Goal: Task Accomplishment & Management: Complete application form

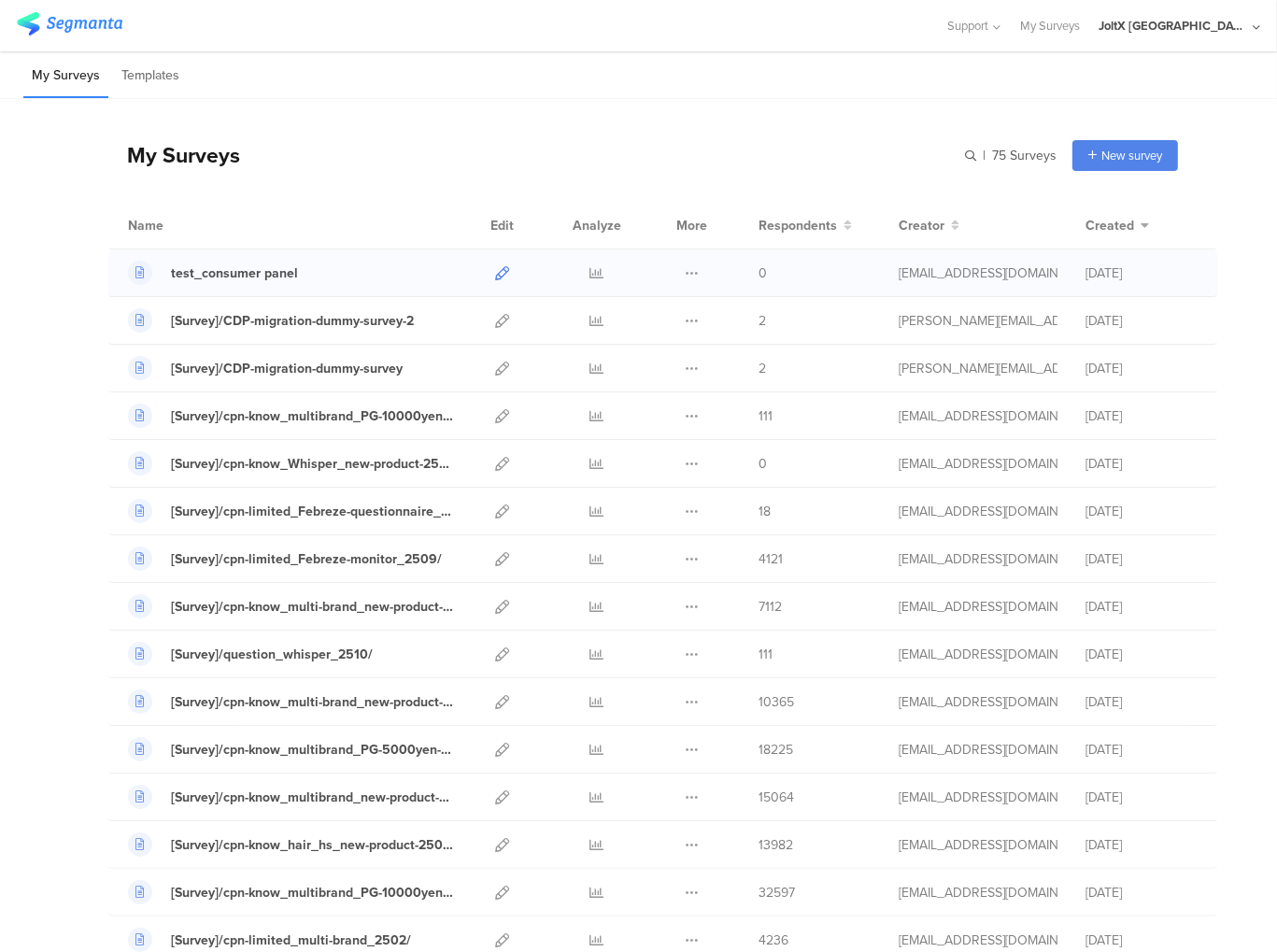
click at [495, 269] on icon at bounding box center [502, 273] width 14 height 14
click at [207, 274] on div "test_consumer panel" at bounding box center [235, 273] width 127 height 20
click at [202, 279] on div "test_consumer panel" at bounding box center [235, 273] width 127 height 20
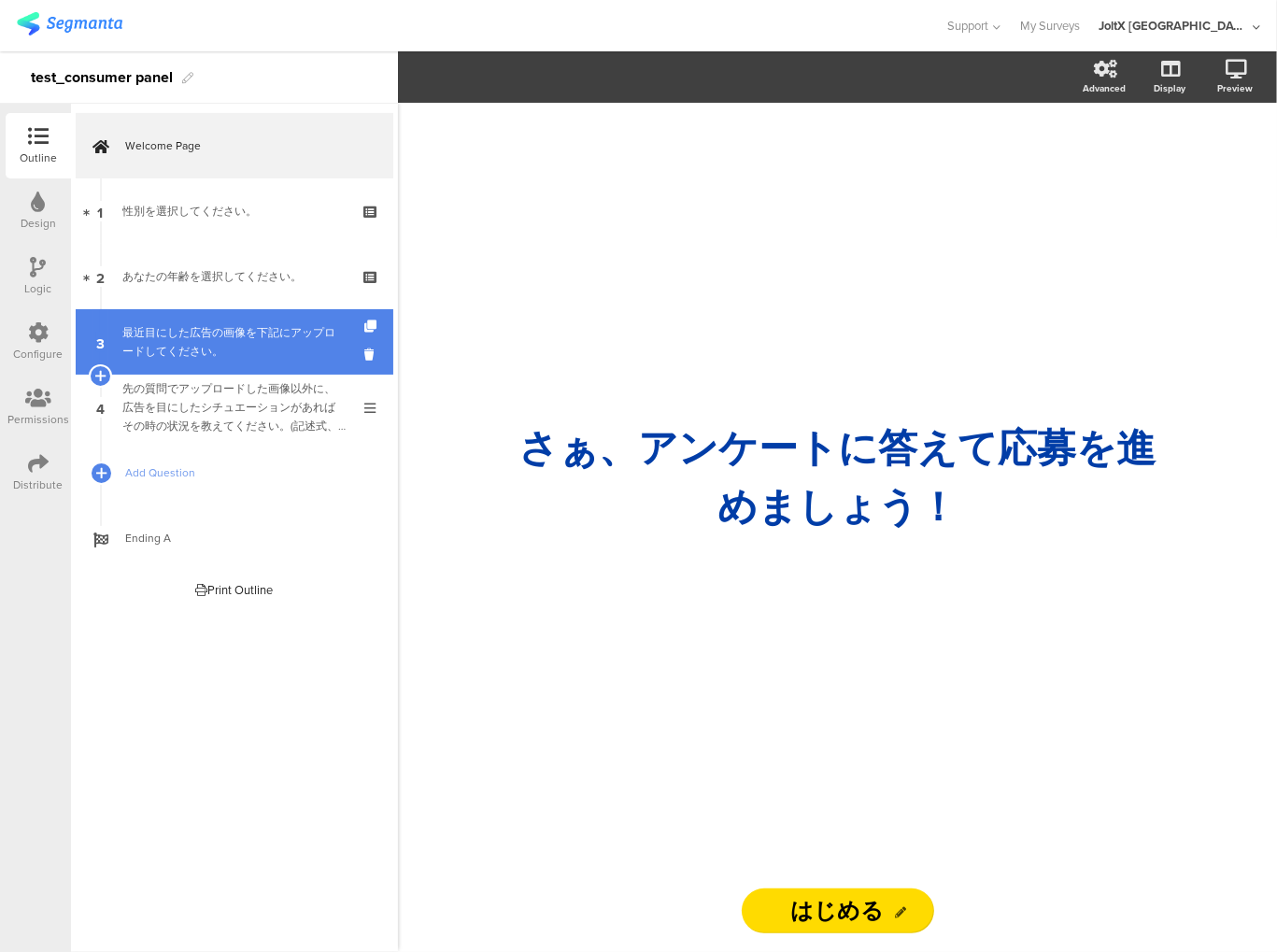
click at [191, 336] on div "最近目にした広告の画像を下記にアップロードしてください。" at bounding box center [234, 341] width 223 height 37
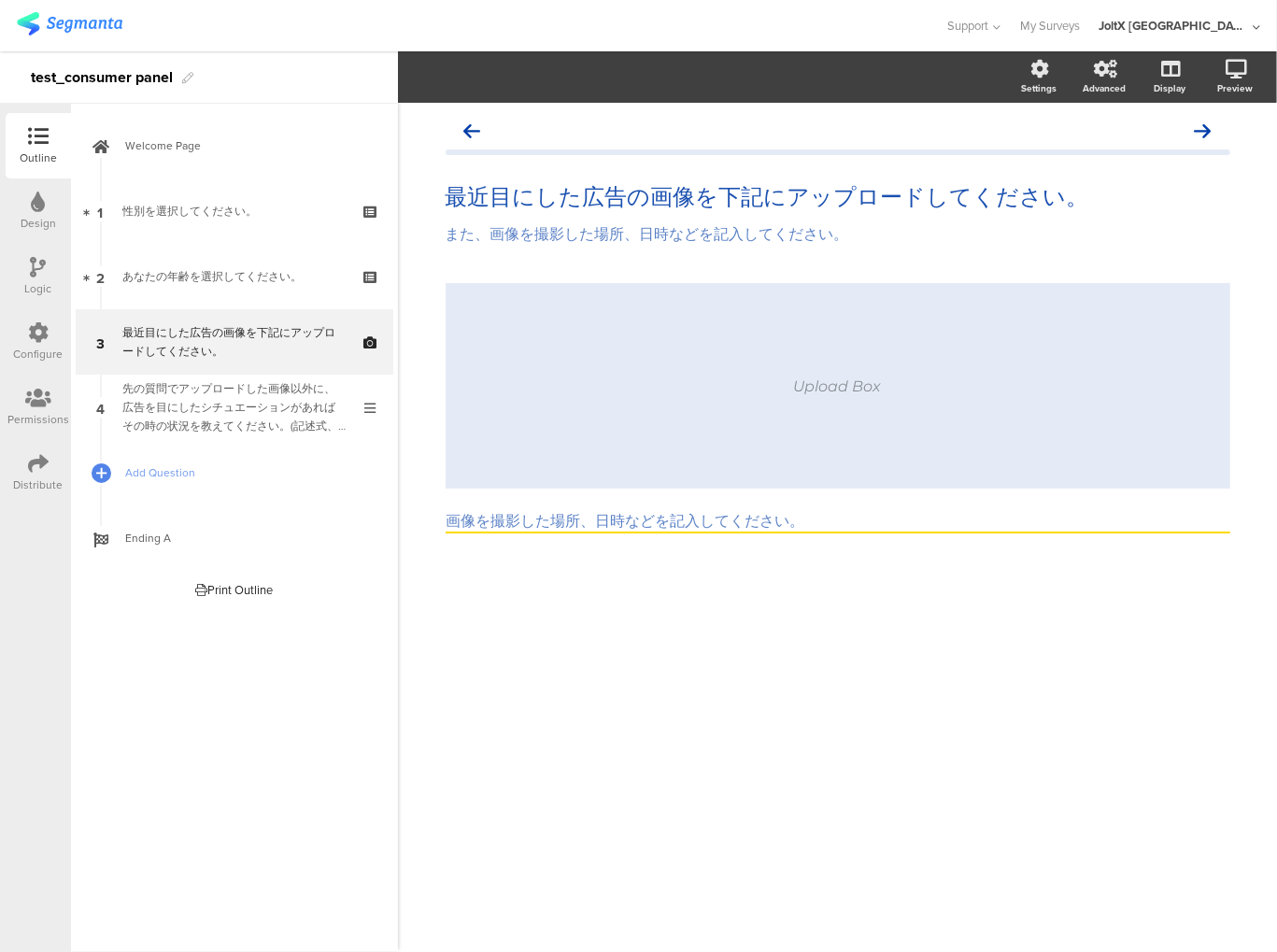
click at [645, 520] on input "画像を撮影した場所、日時などを記入してください。" at bounding box center [838, 522] width 785 height 22
click at [772, 574] on div "Upload Box 画像を撮影した場所、日時などを記入してください。" at bounding box center [838, 440] width 785 height 316
click at [643, 518] on input "画像を撮影した場所、日時などを記入してください。" at bounding box center [838, 522] width 785 height 22
click at [767, 590] on div "Upload Box 画像を撮影した場所、日時などを記入してください。" at bounding box center [838, 440] width 785 height 316
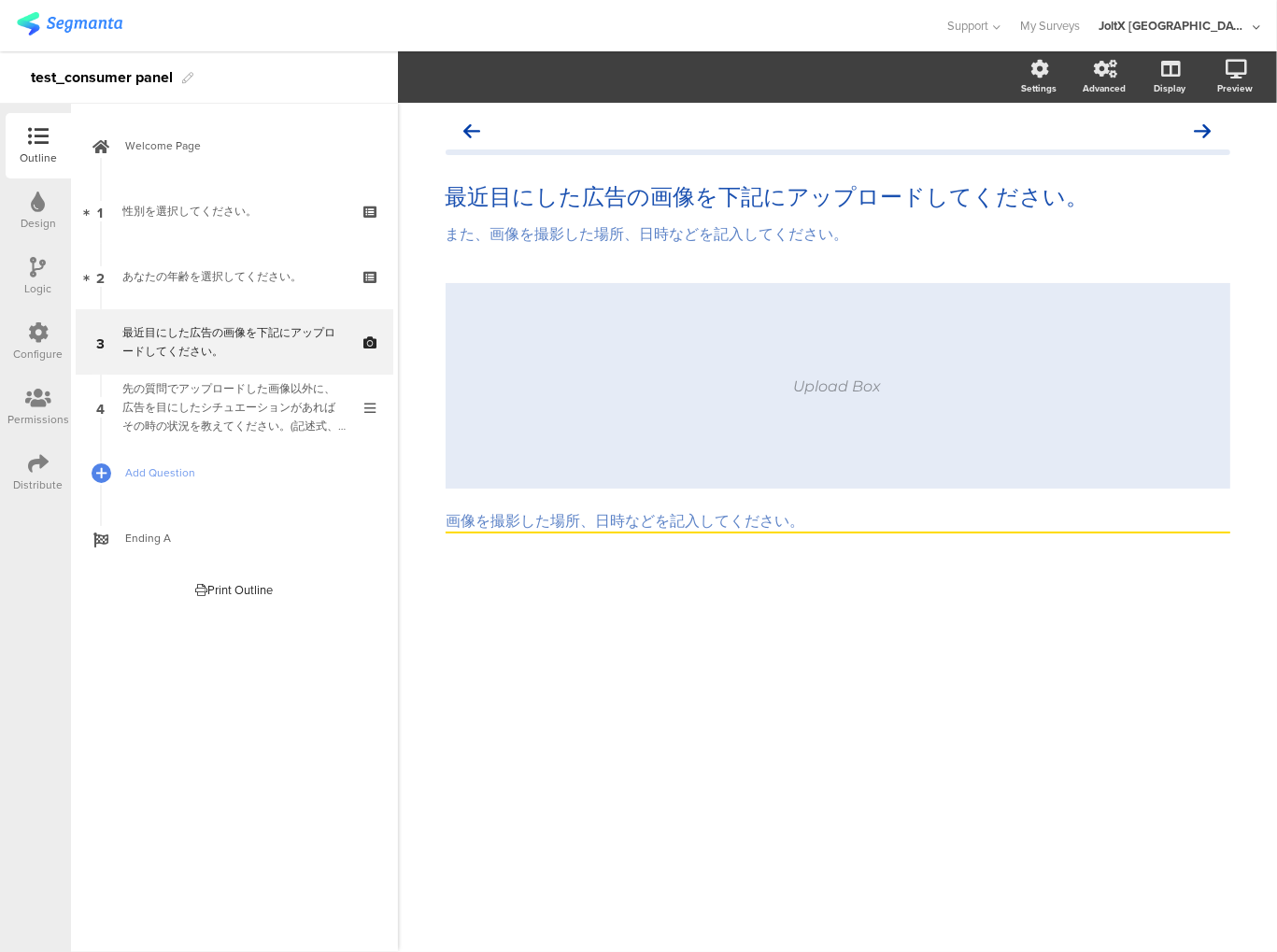
click at [616, 523] on input "画像を撮影した場所、日時などを記入してください。" at bounding box center [838, 522] width 785 height 22
click at [598, 687] on div "最近目にした広告の画像を下記にアップロードしてください。 最近目にした広告の画像を下記にアップロードしてください。 また、画像を撮影した場所、日時などを記入し…" at bounding box center [838, 527] width 880 height 849
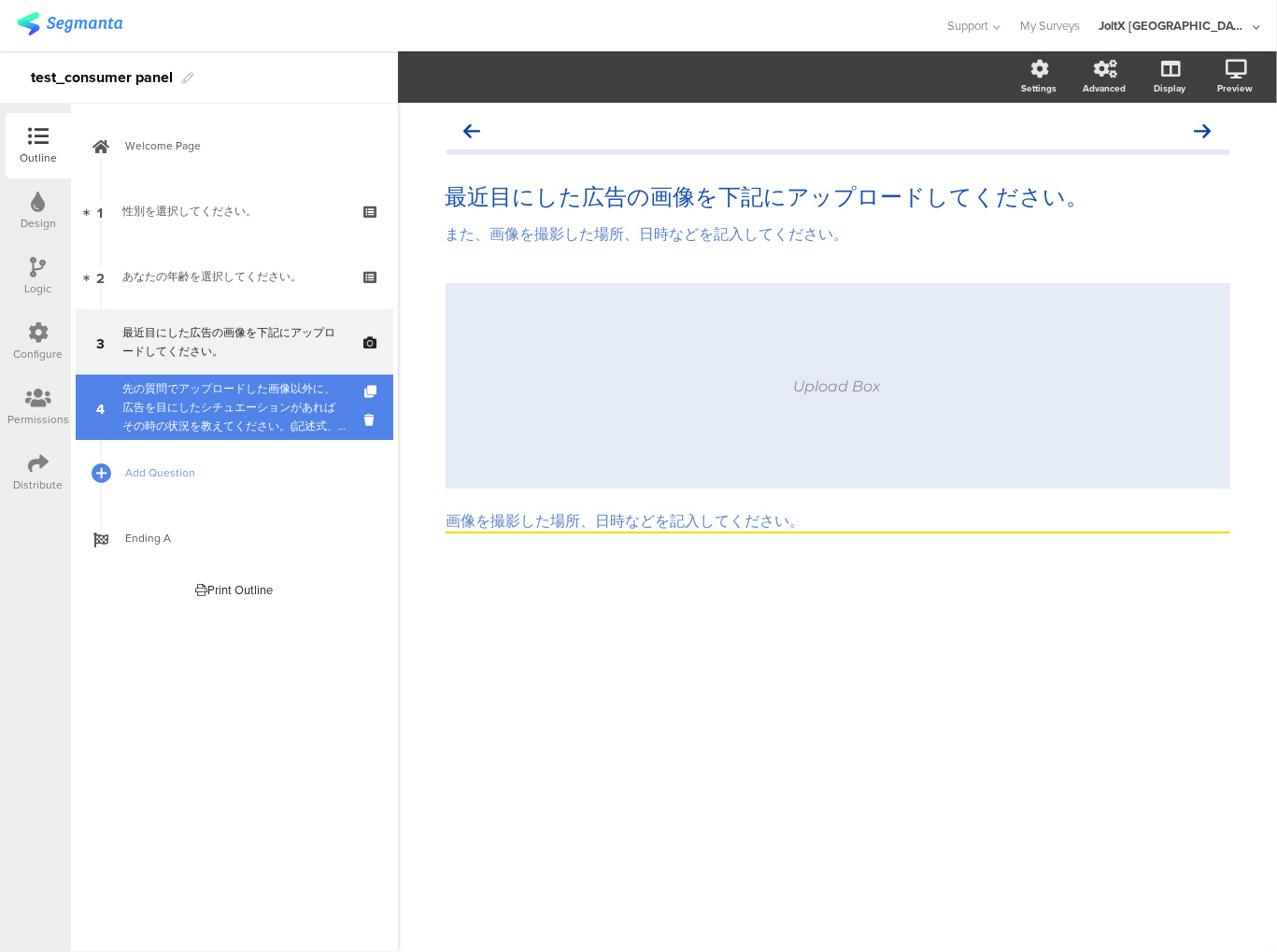
click at [278, 419] on div "先の質問でアップロードした画像以外に、広告を目にしたシチュエーションがあればその時の状況を教えてください。(記述式、最大7つ)" at bounding box center [234, 407] width 223 height 56
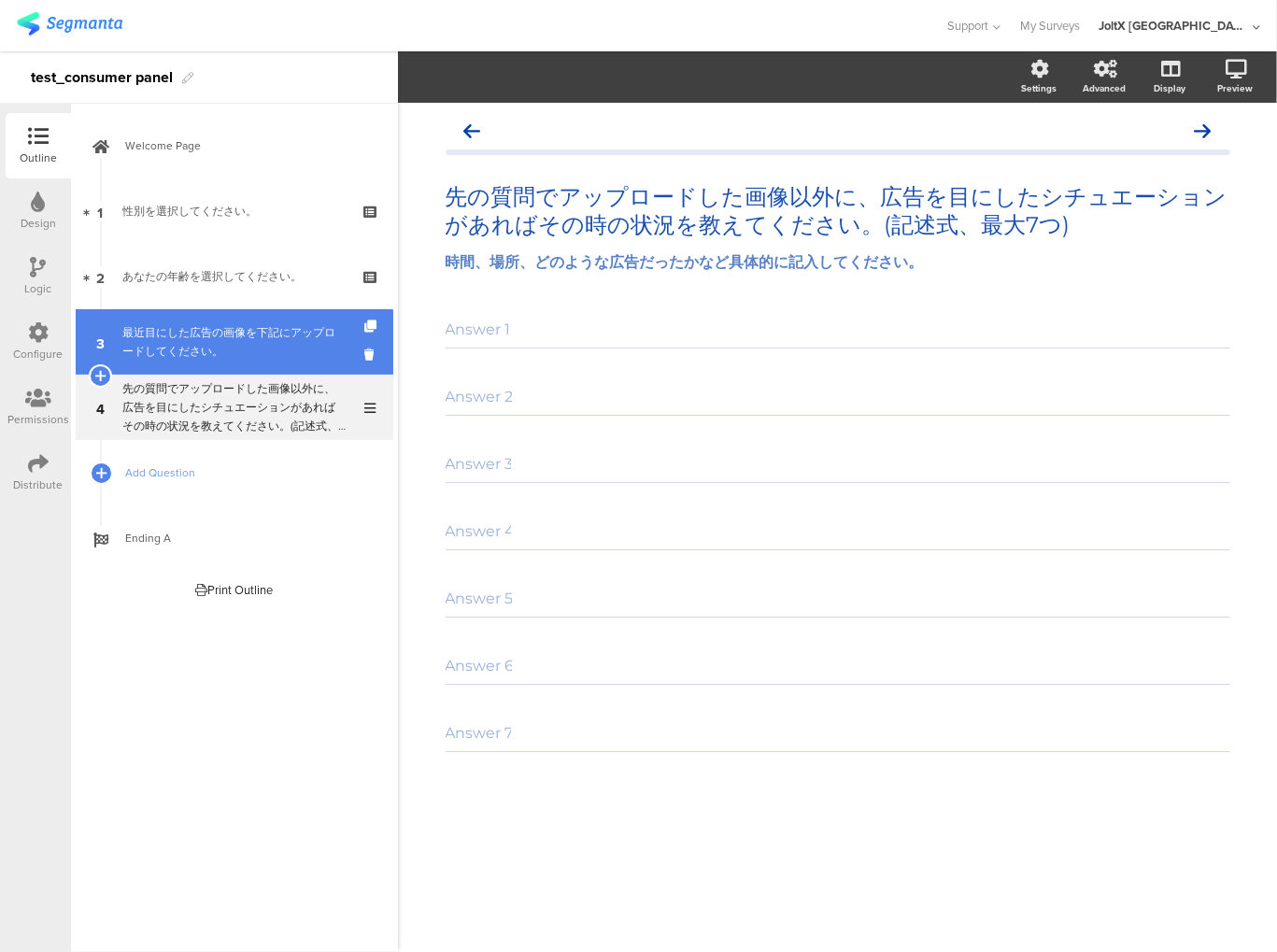
click at [255, 334] on div "最近目にした広告の画像を下記にアップロードしてください。" at bounding box center [234, 341] width 223 height 37
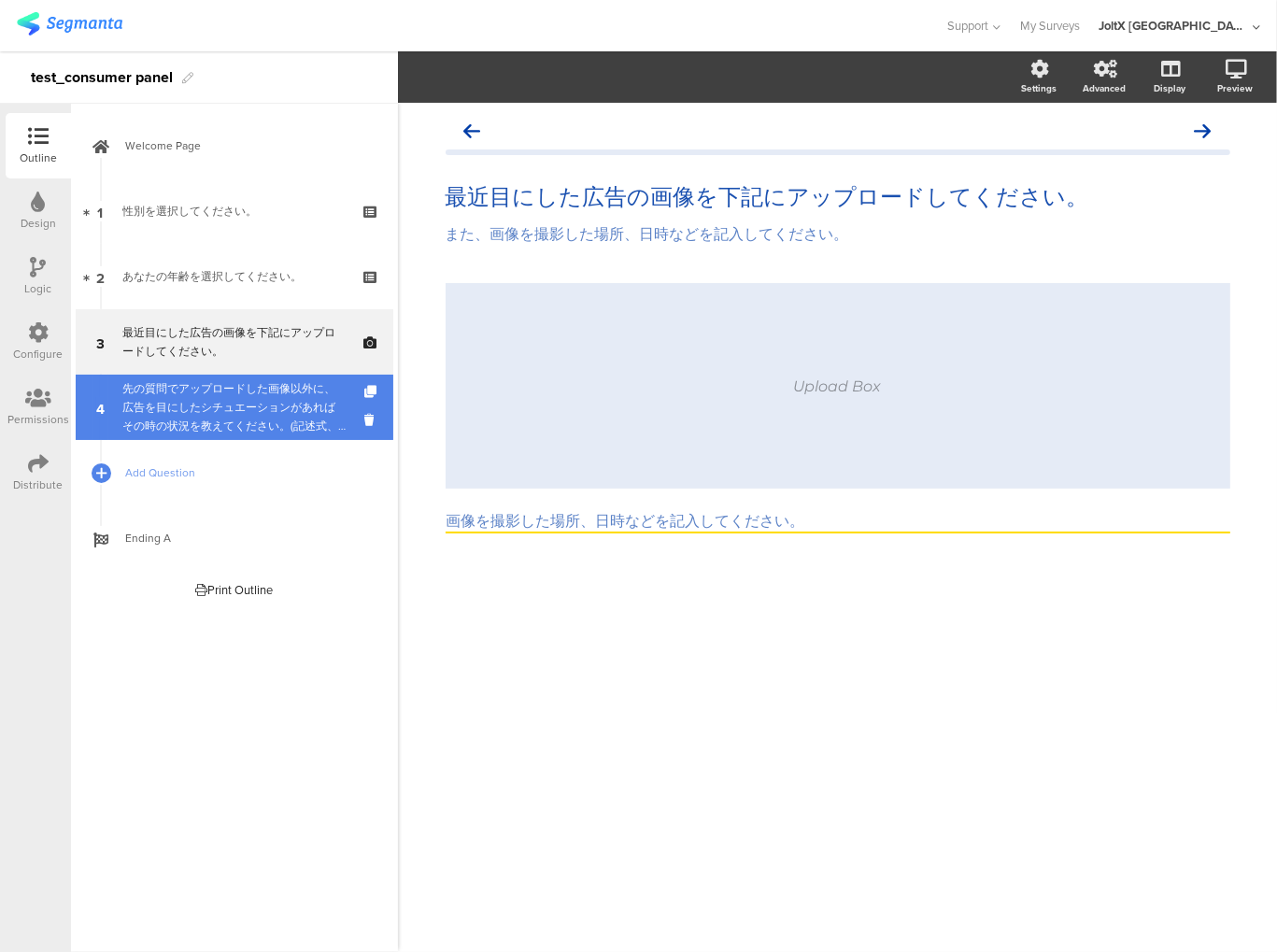
click at [236, 419] on div "先の質問でアップロードした画像以外に、広告を目にしたシチュエーションがあればその時の状況を教えてください。(記述式、最大7つ)" at bounding box center [234, 407] width 223 height 56
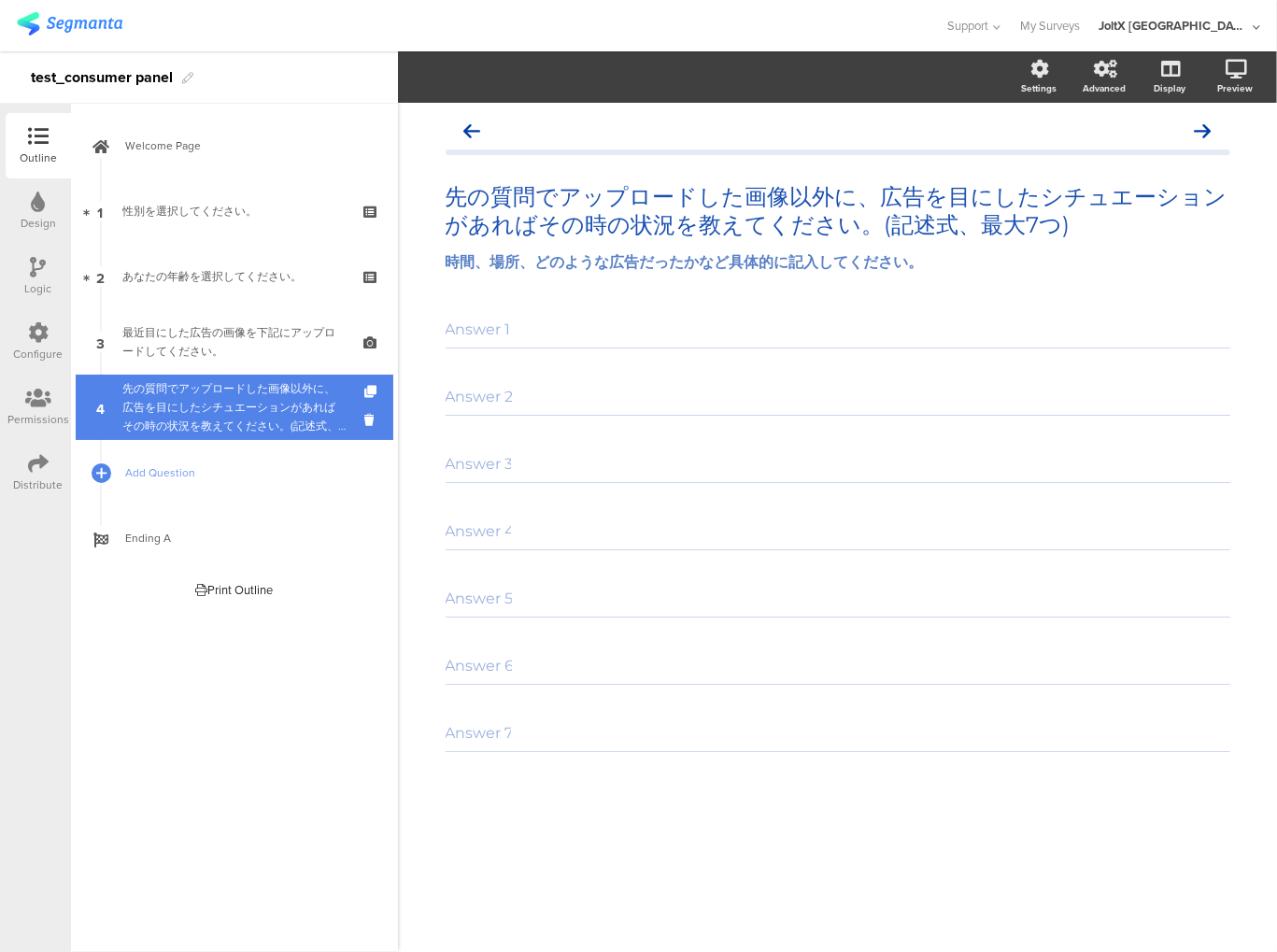
click at [239, 410] on div "先の質問でアップロードした画像以外に、広告を目にしたシチュエーションがあればその時の状況を教えてください。(記述式、最大7つ)" at bounding box center [234, 407] width 223 height 56
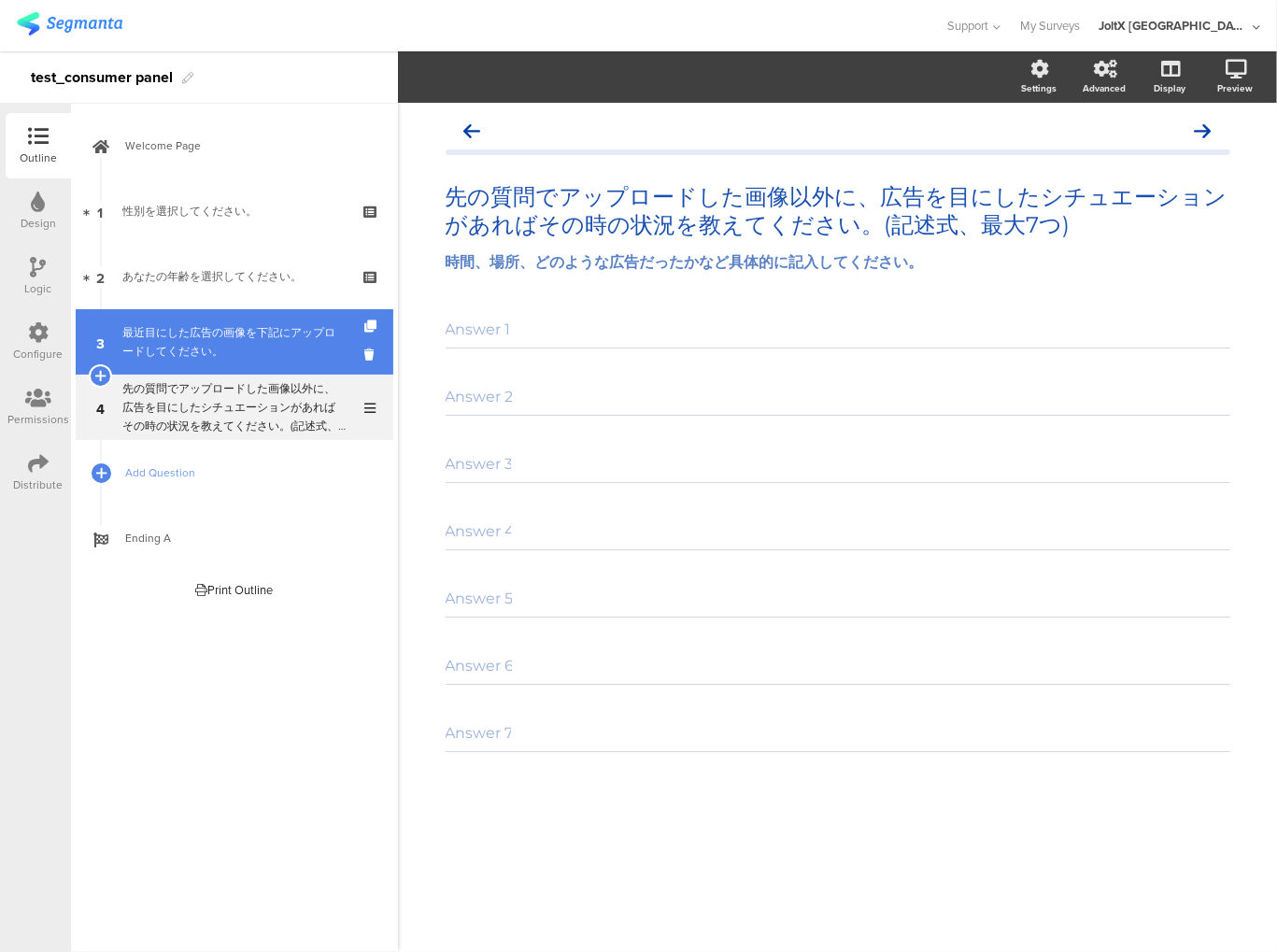
click at [239, 362] on link "3 最近目にした広告の画像を下記にアップロードしてください。" at bounding box center [234, 341] width 318 height 66
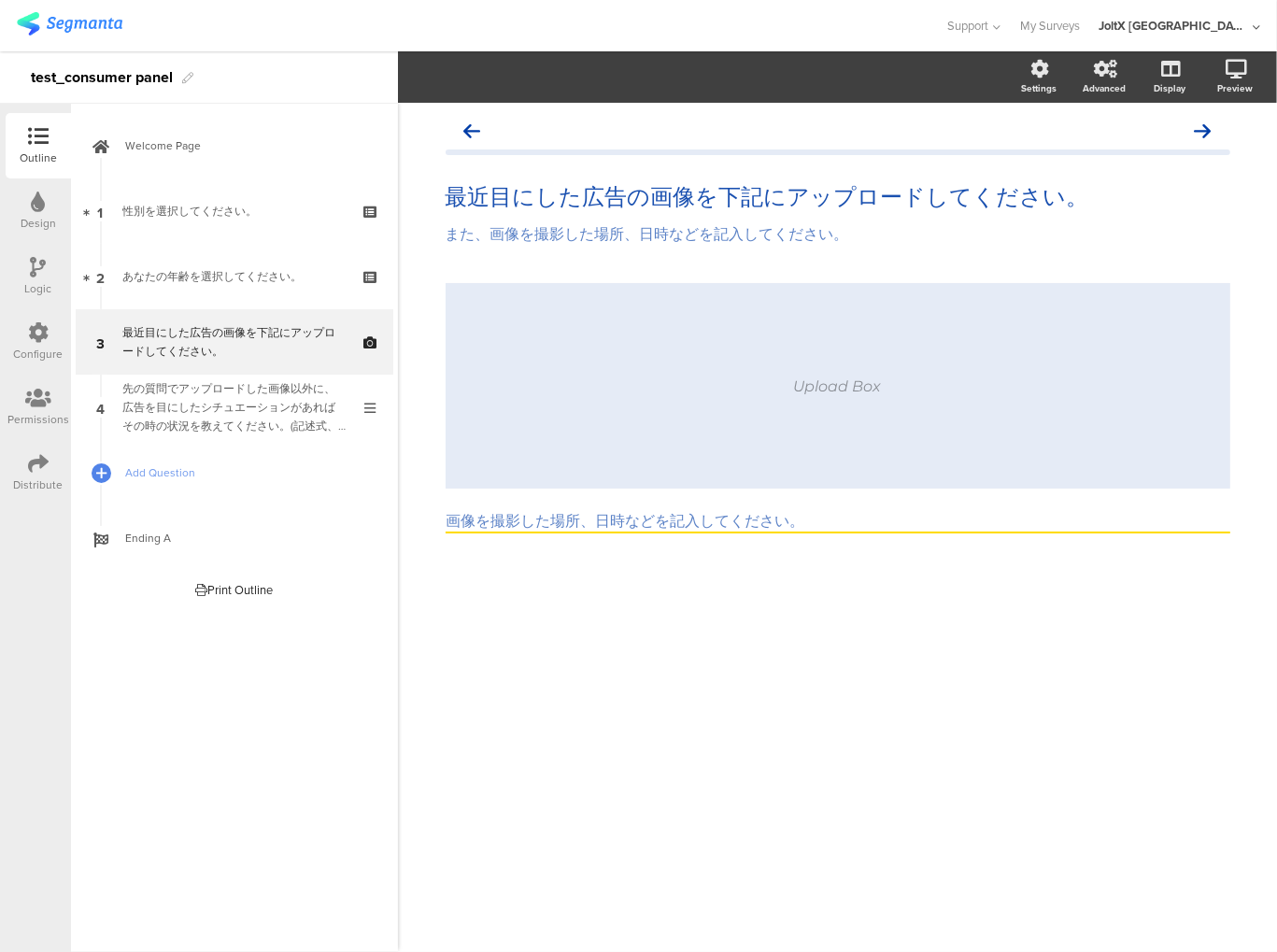
click at [817, 409] on div "Upload Box" at bounding box center [838, 385] width 785 height 205
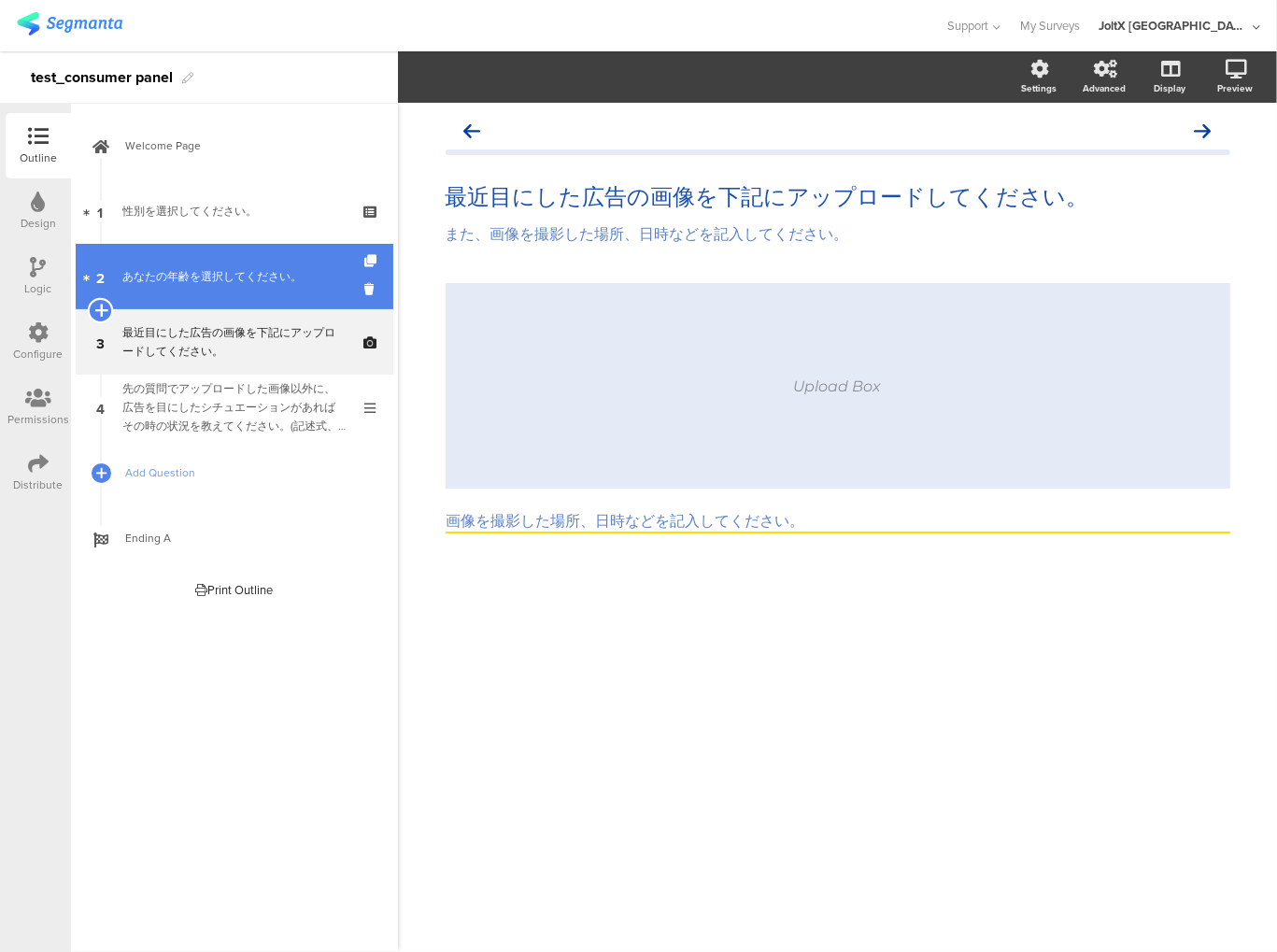
click at [99, 307] on icon at bounding box center [100, 309] width 12 height 17
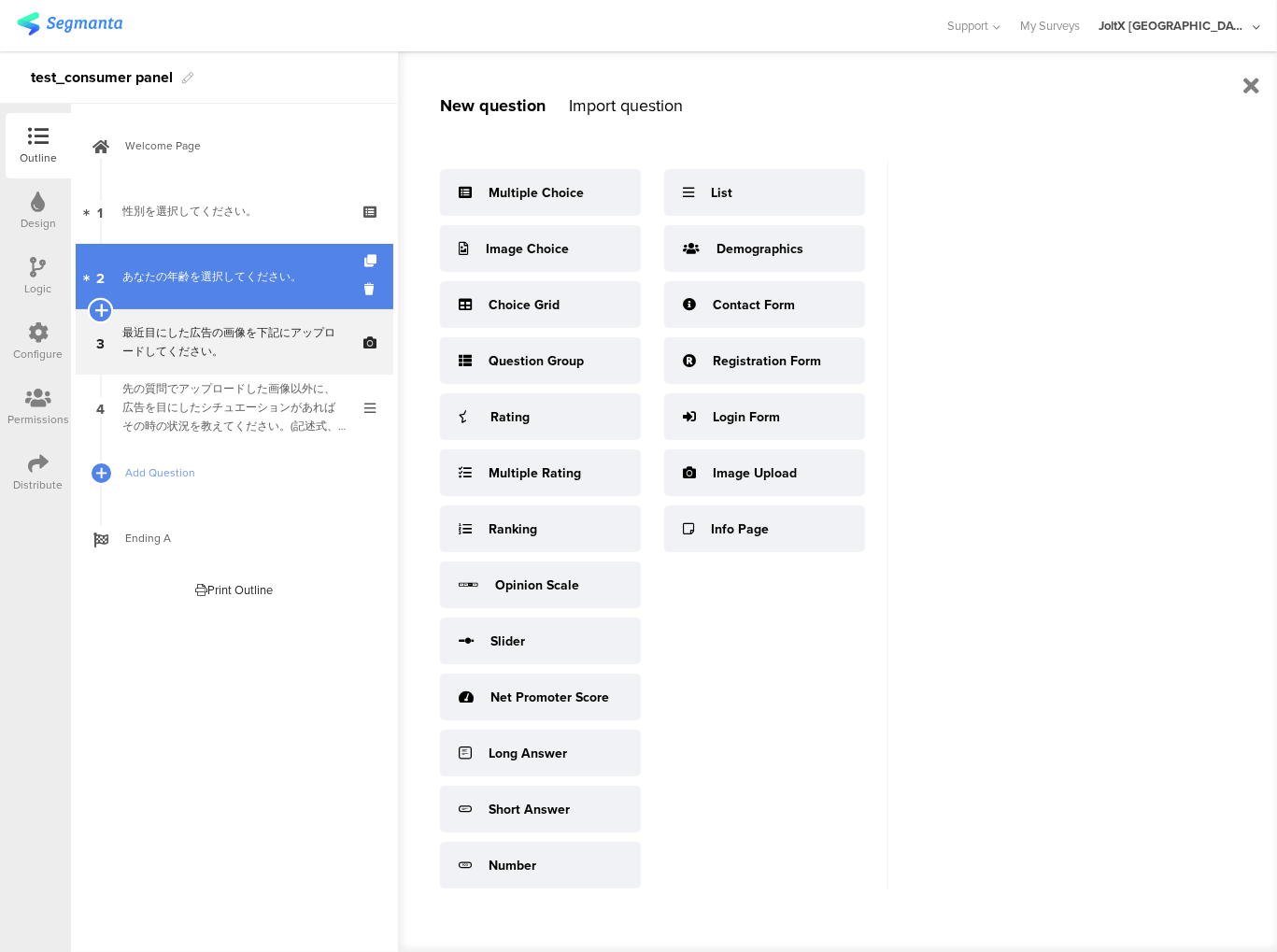
click at [98, 310] on icon at bounding box center [100, 309] width 12 height 17
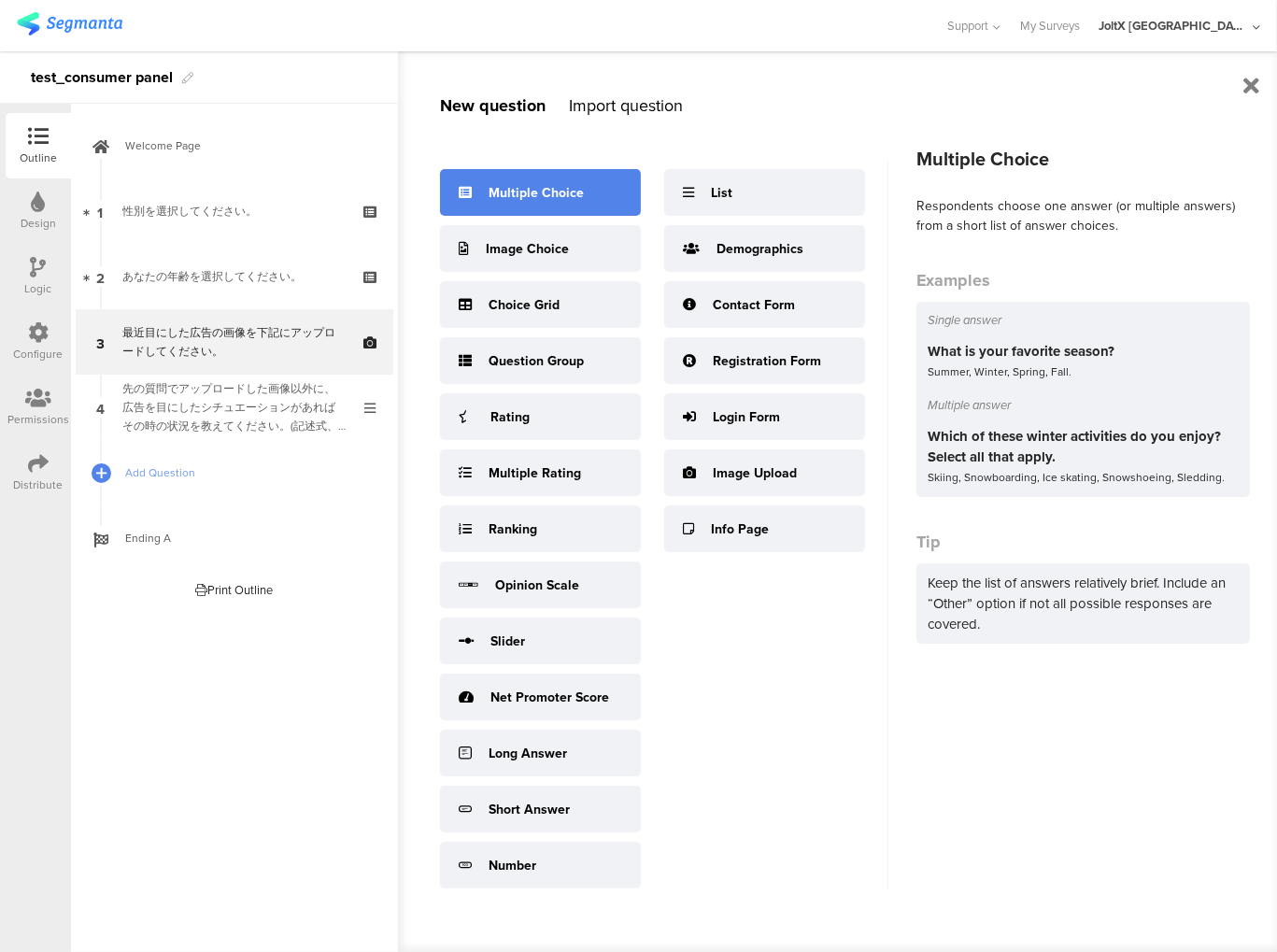
click at [528, 188] on div "Multiple Choice" at bounding box center [535, 193] width 95 height 20
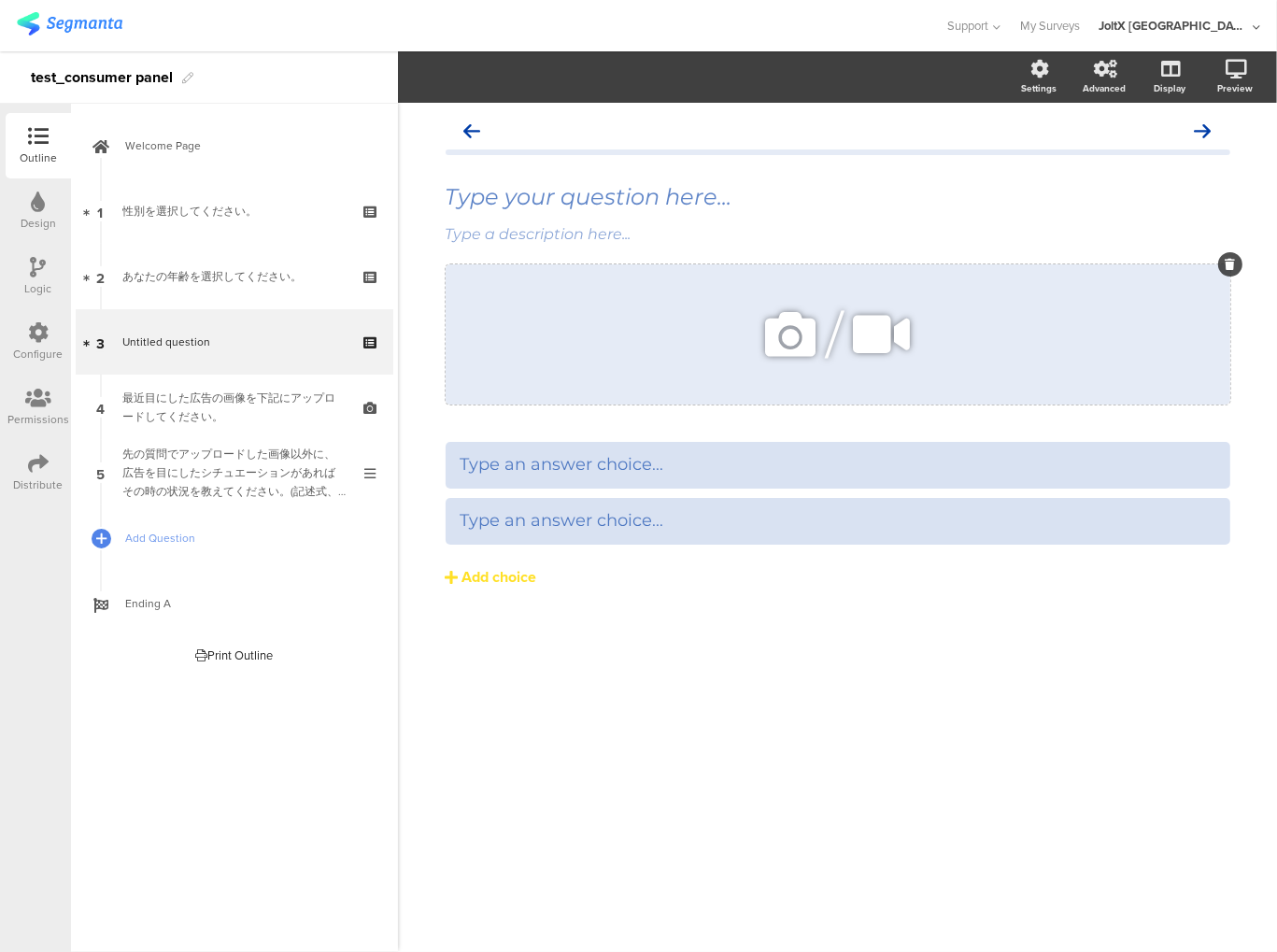
click at [1230, 259] on icon at bounding box center [1230, 263] width 11 height 11
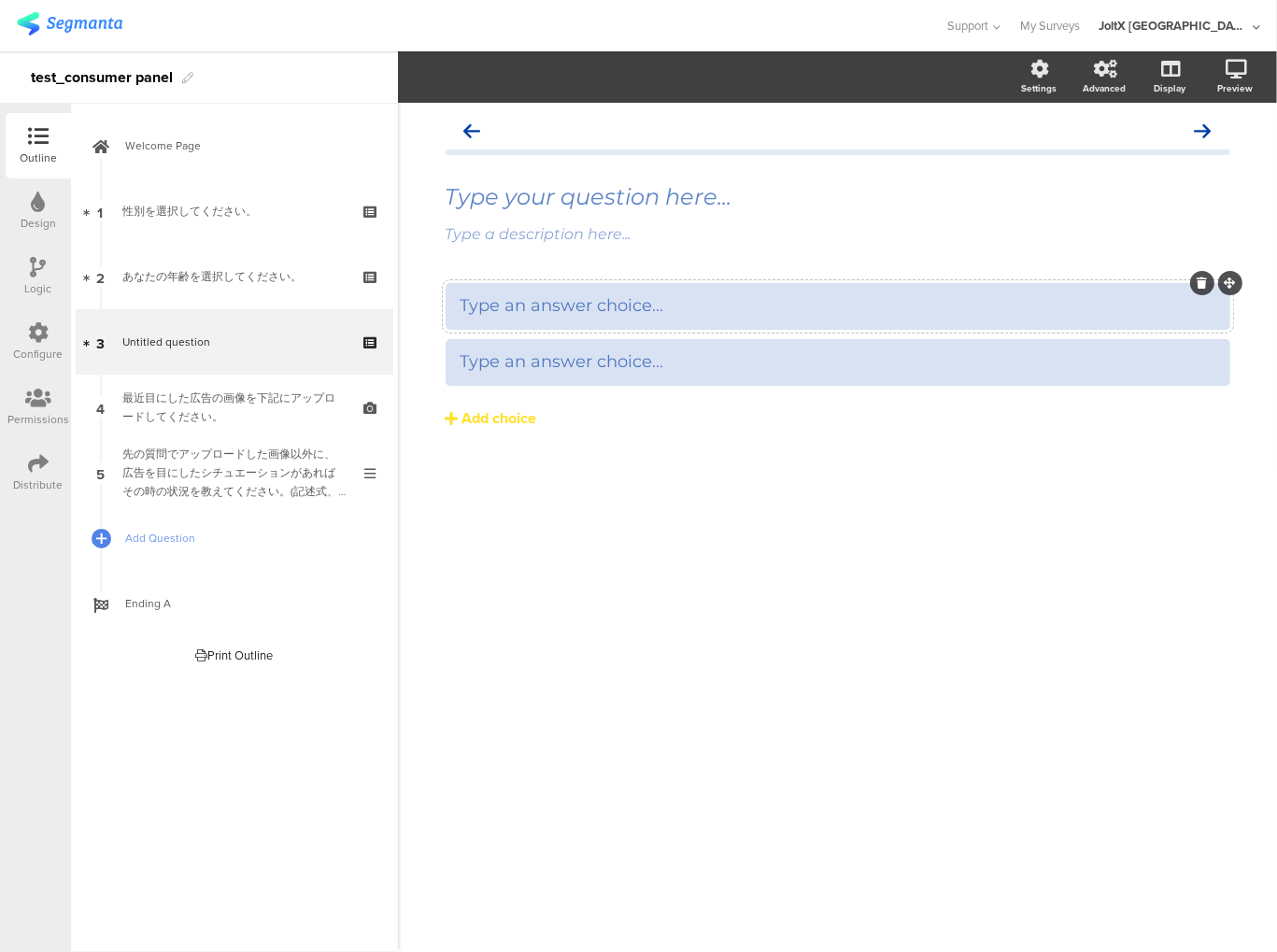
click at [1232, 280] on icon at bounding box center [1230, 283] width 11 height 11
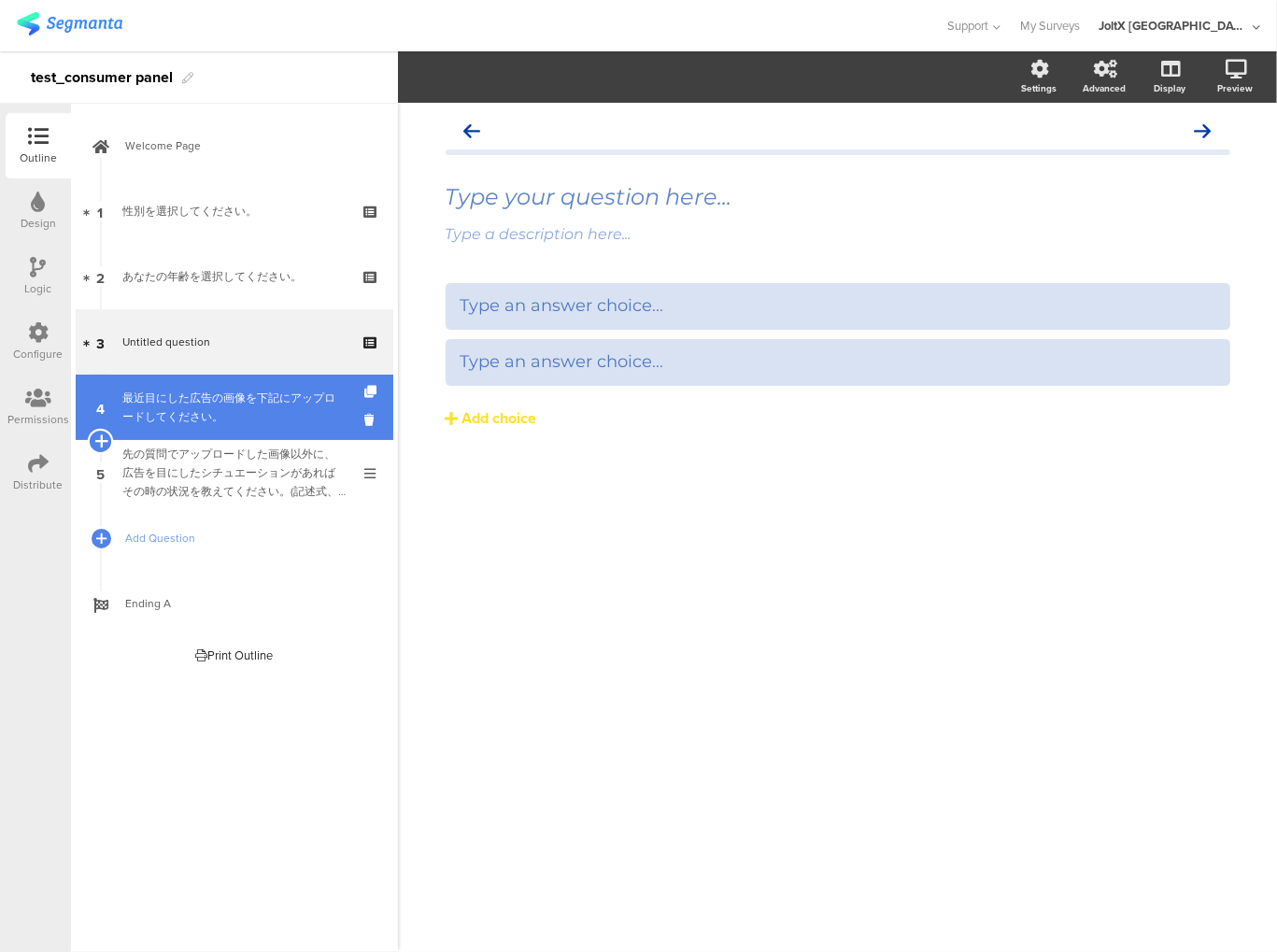
click at [97, 436] on icon at bounding box center [100, 440] width 12 height 17
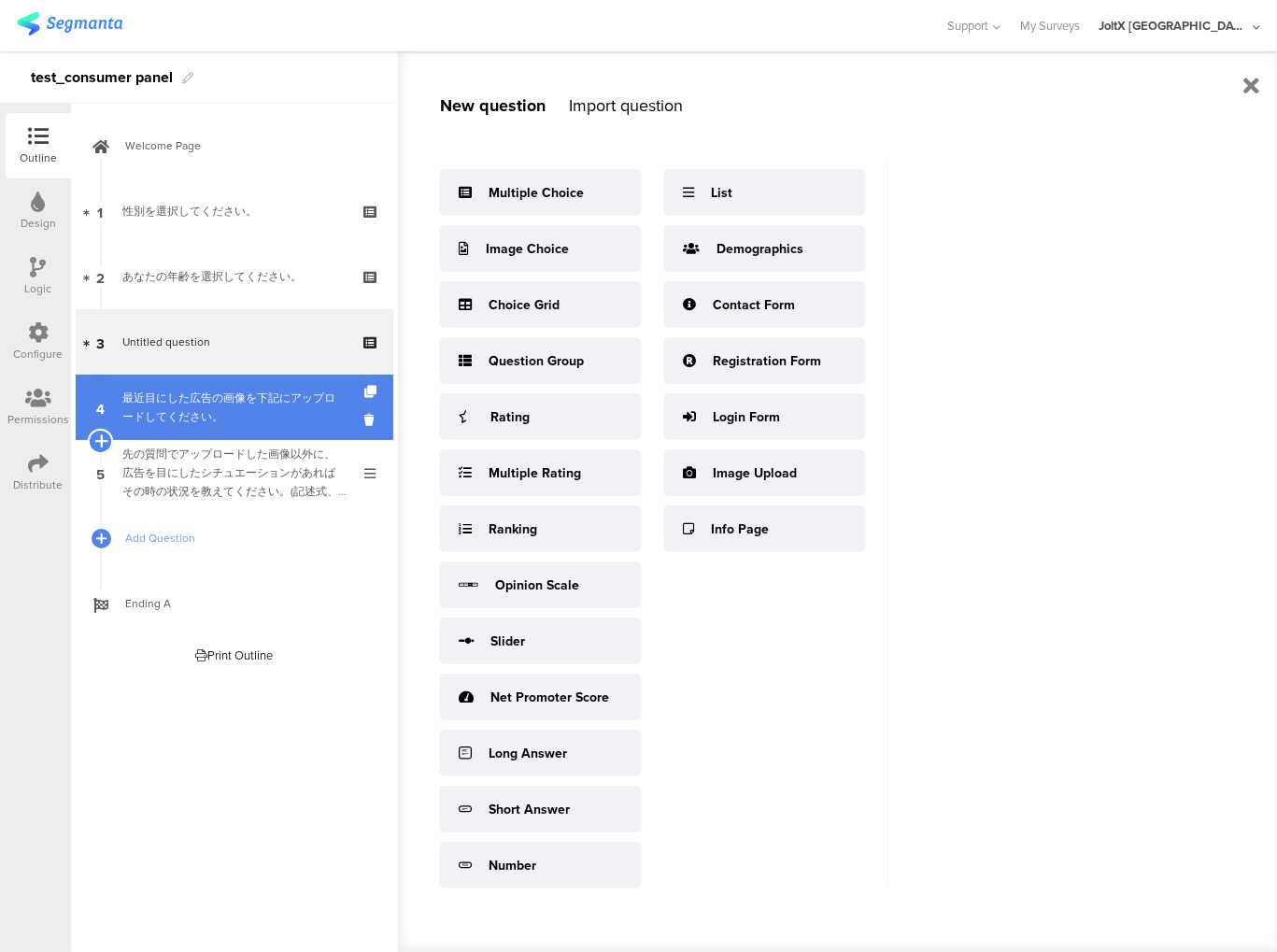
click at [97, 437] on icon at bounding box center [100, 440] width 12 height 17
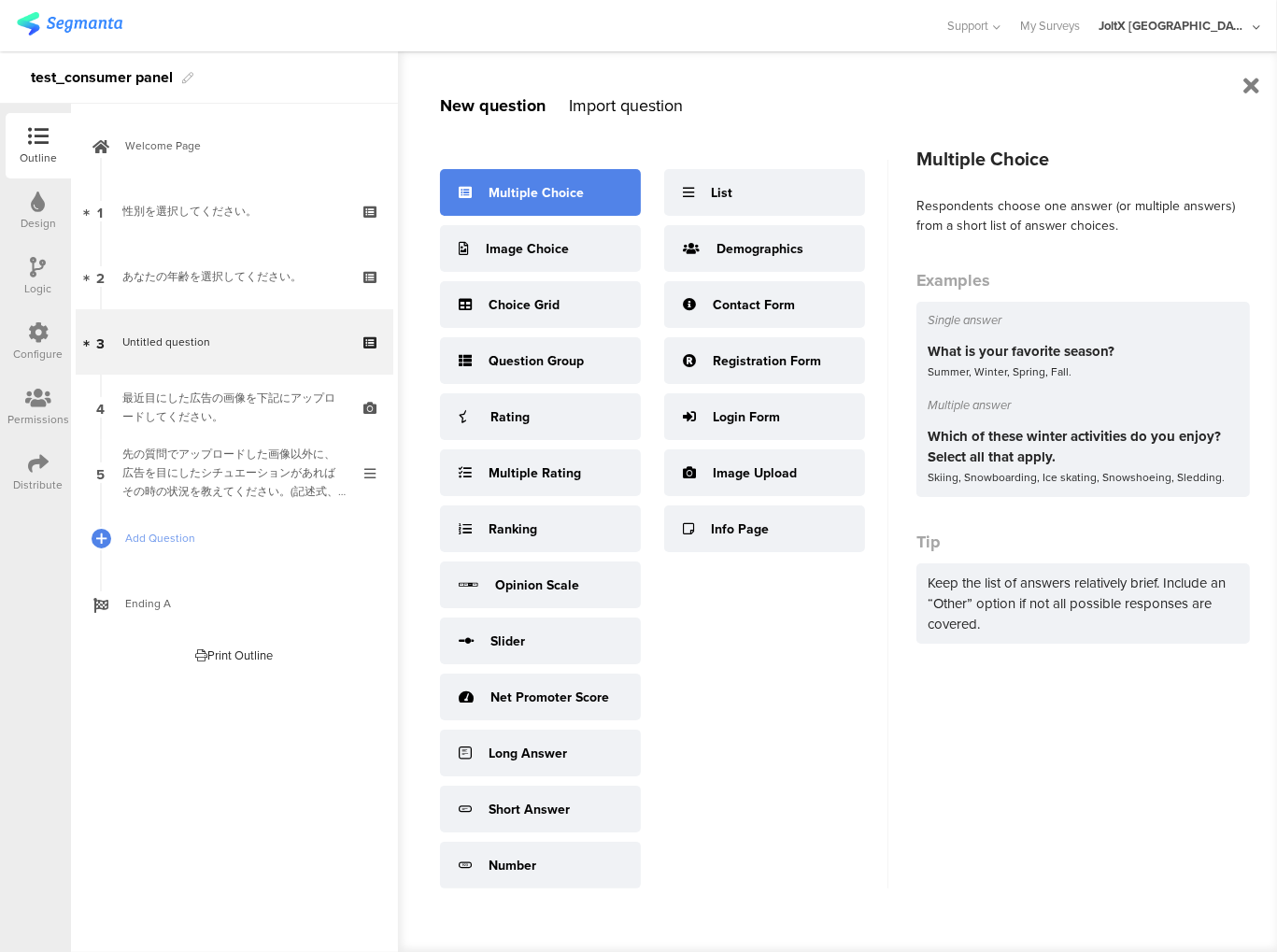
click at [521, 201] on div "Multiple Choice" at bounding box center [535, 193] width 95 height 20
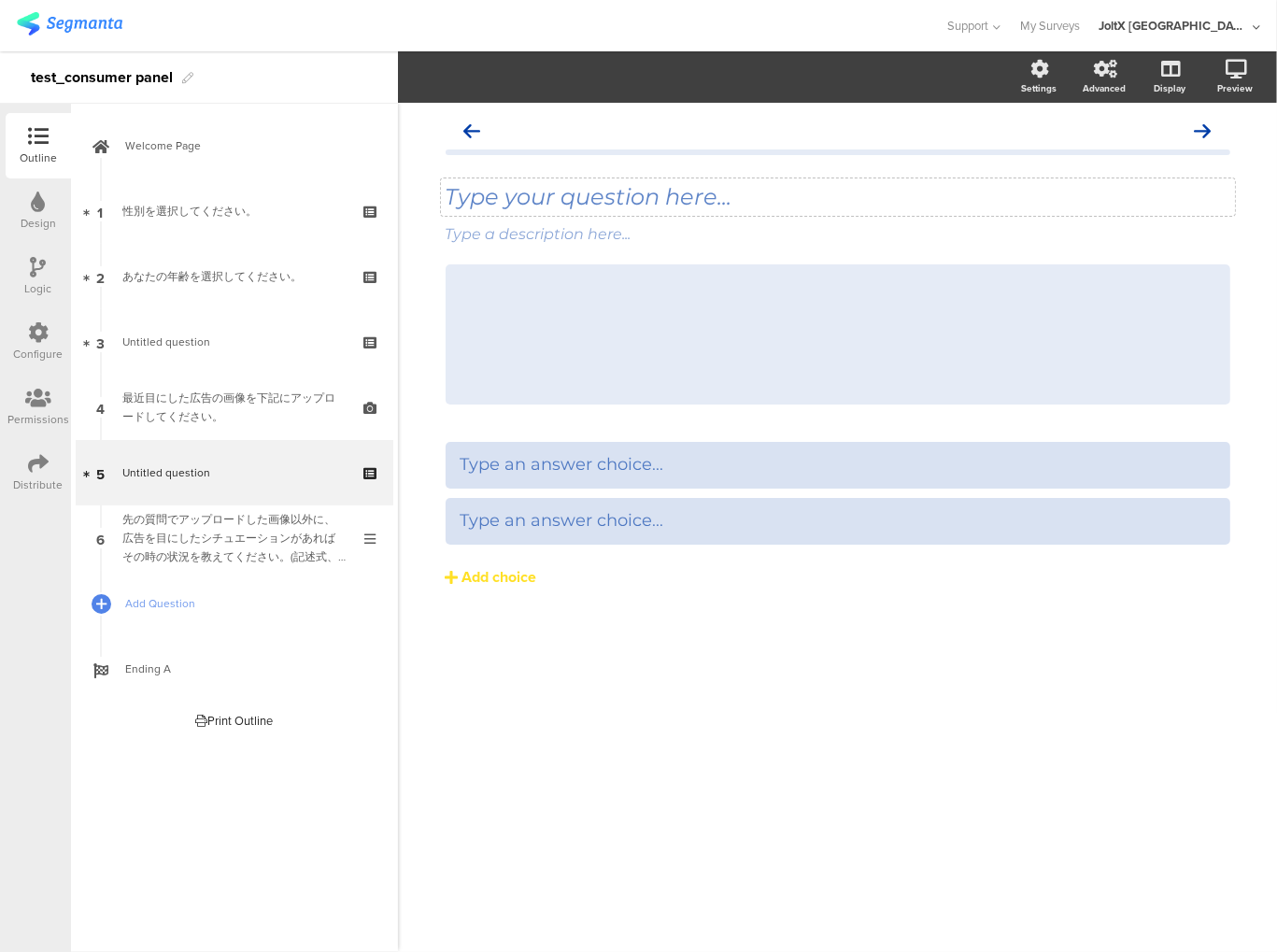
click at [624, 197] on div "Type your question here..." at bounding box center [838, 197] width 785 height 28
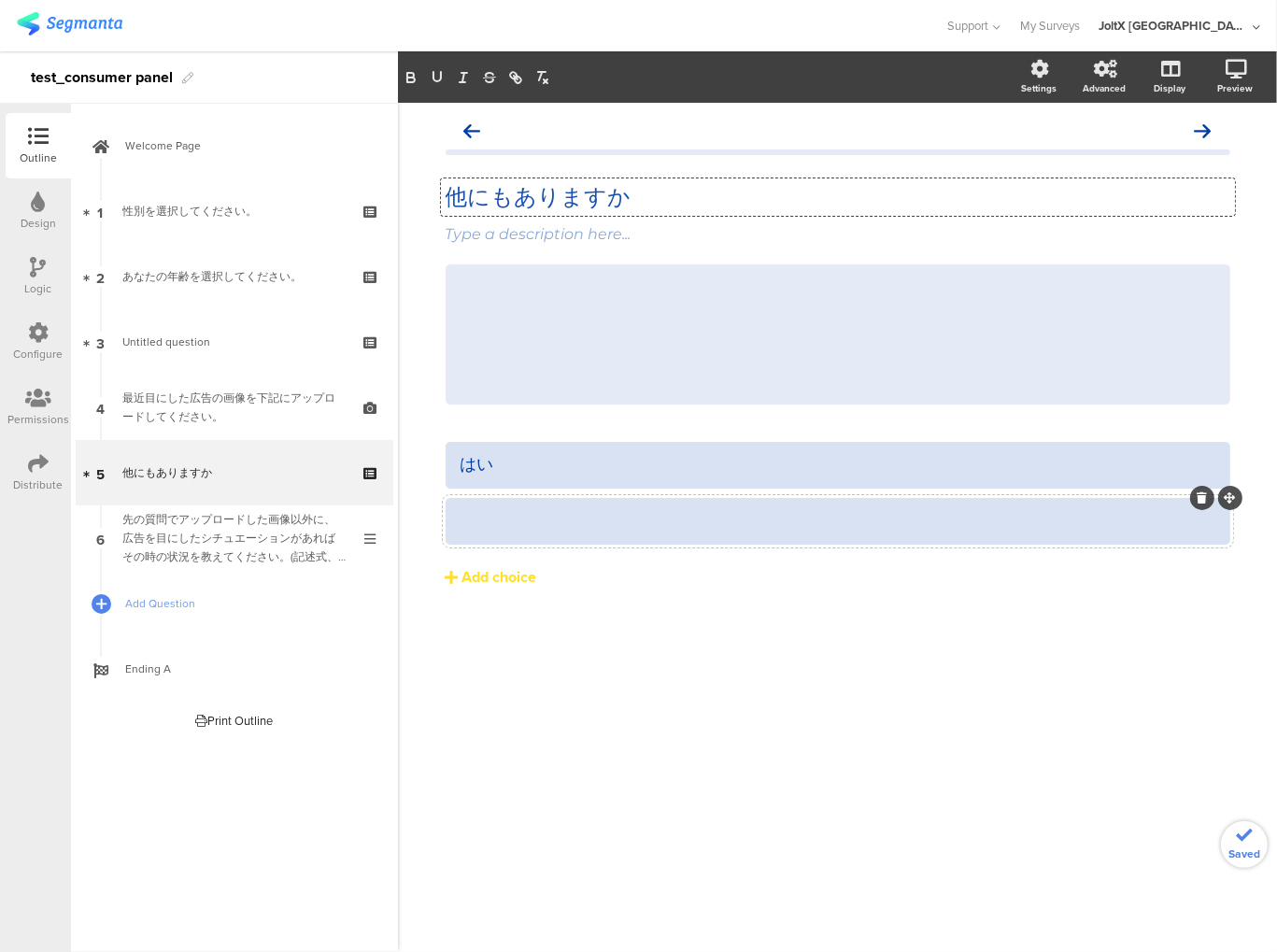
click at [610, 531] on div at bounding box center [839, 521] width 755 height 22
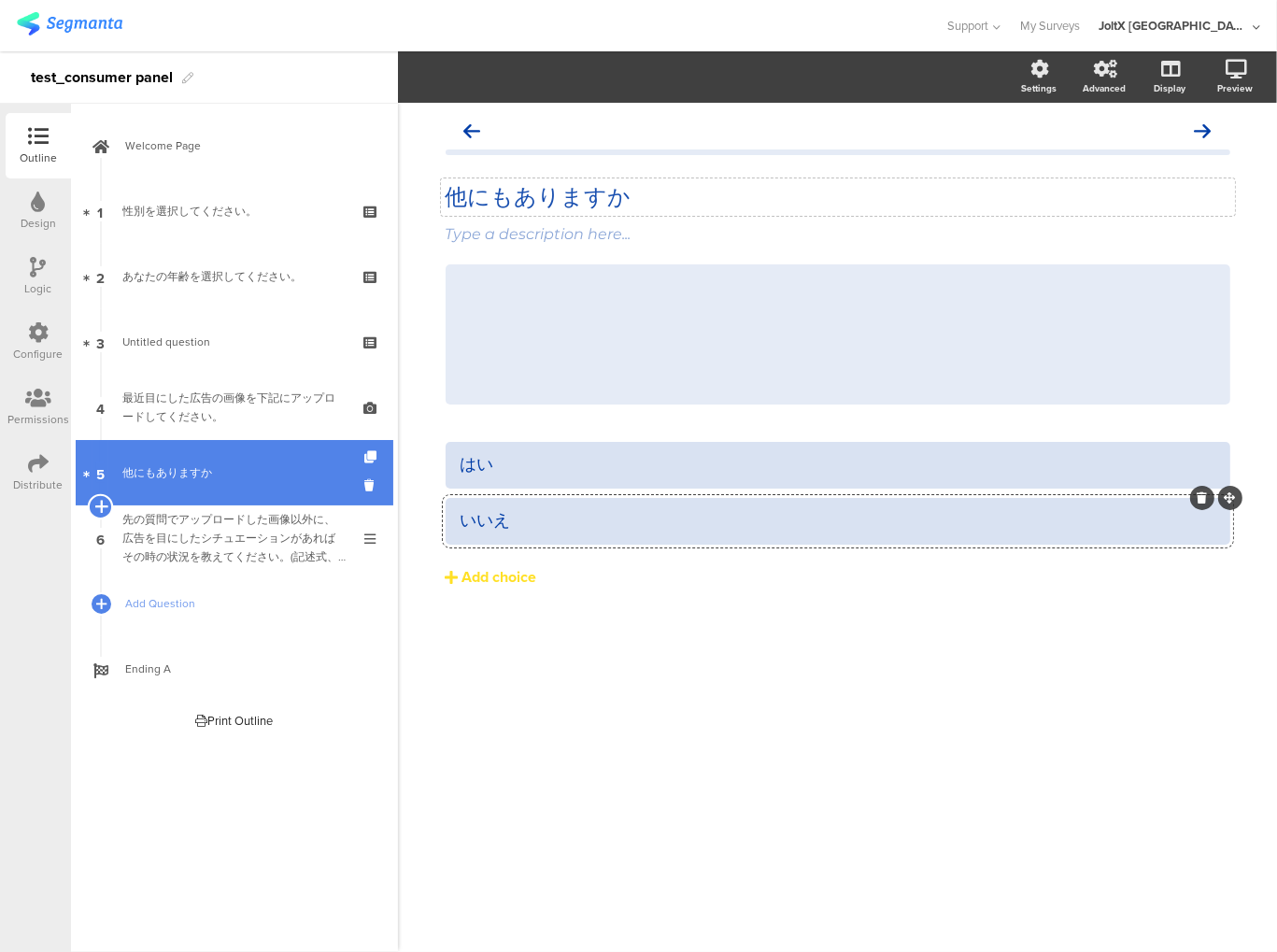
click at [97, 504] on icon at bounding box center [100, 506] width 12 height 17
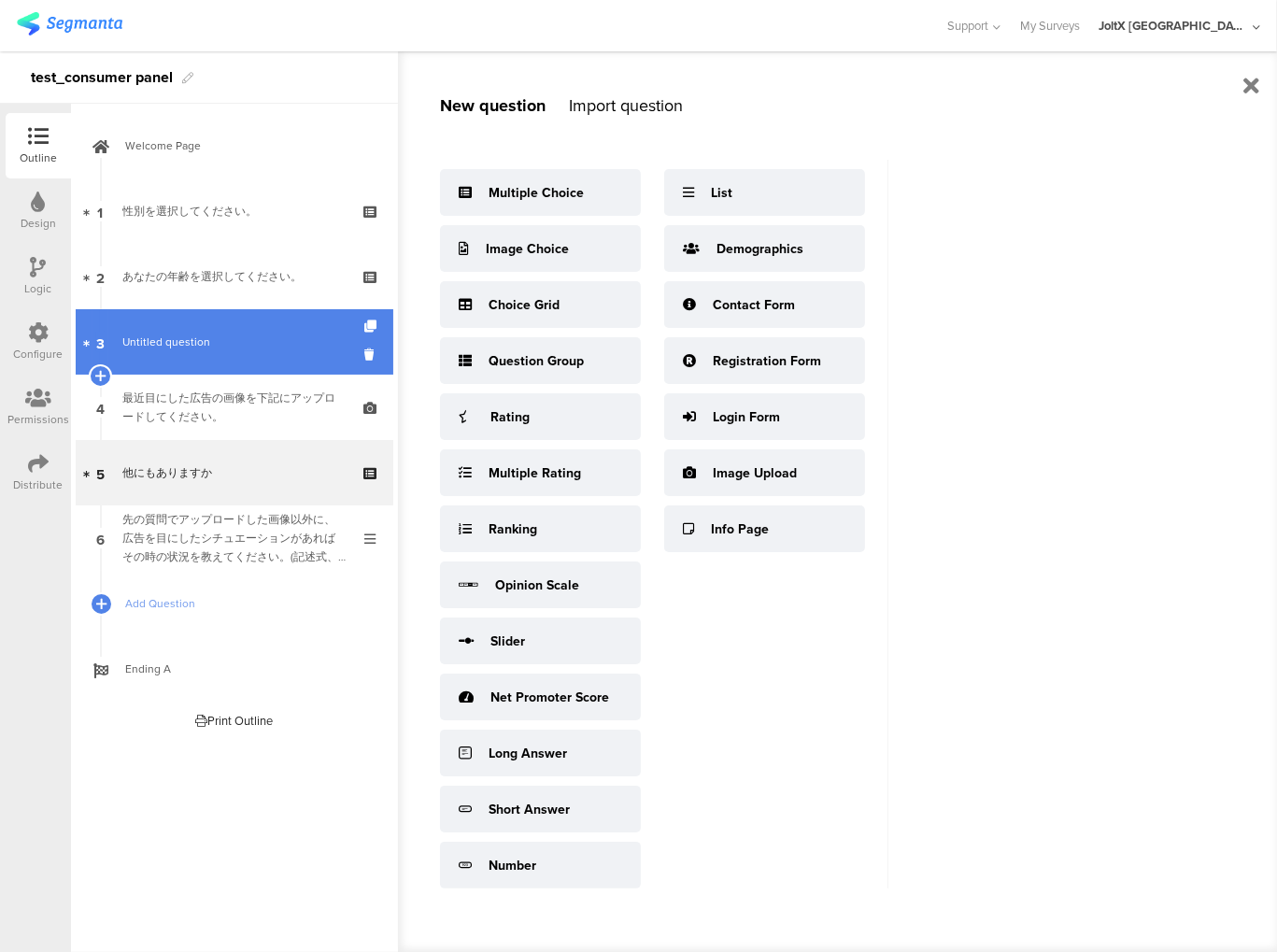
click at [183, 341] on span "Untitled question" at bounding box center [166, 341] width 88 height 17
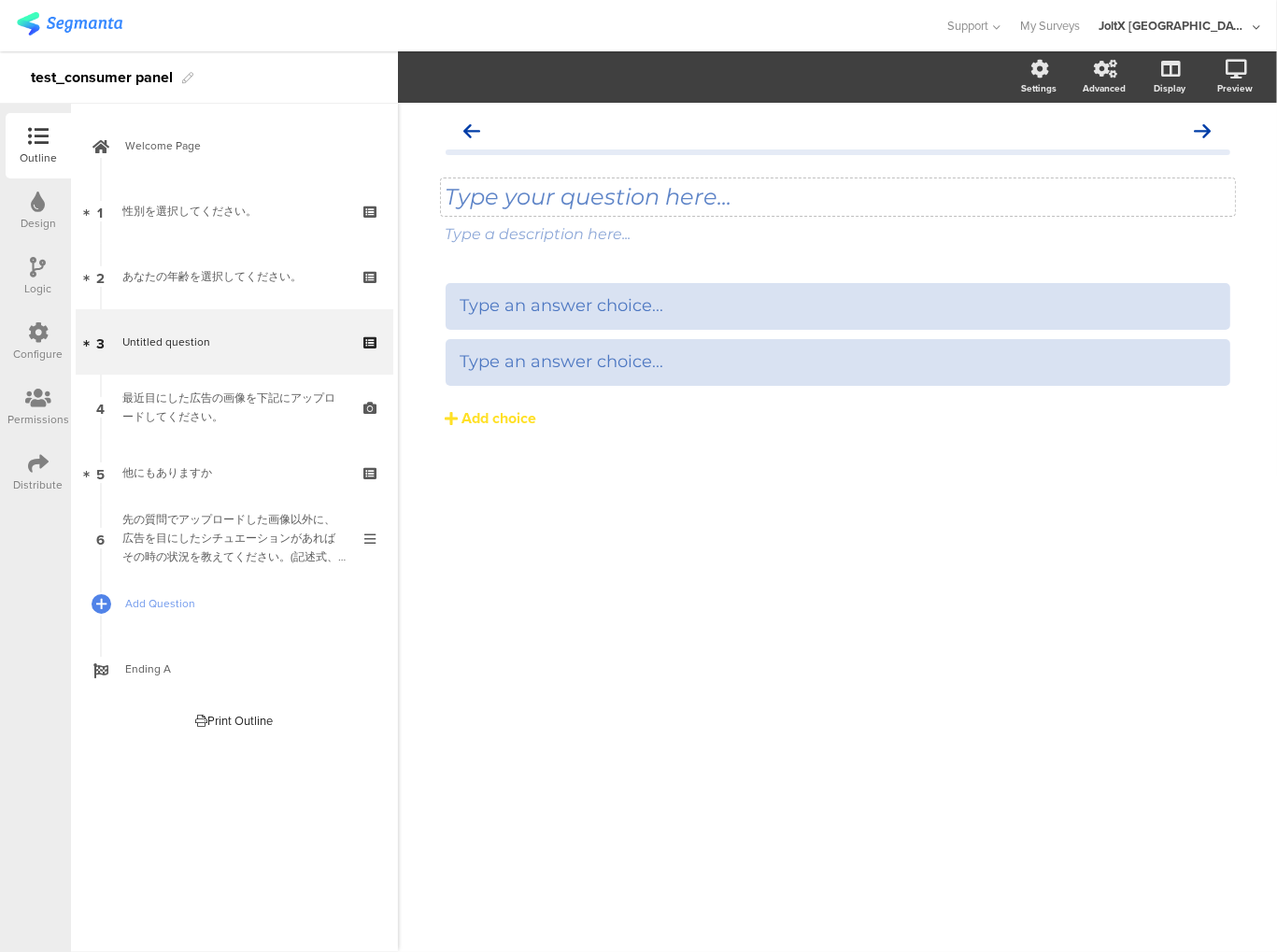
click at [583, 200] on div "Type your question here..." at bounding box center [839, 197] width 795 height 37
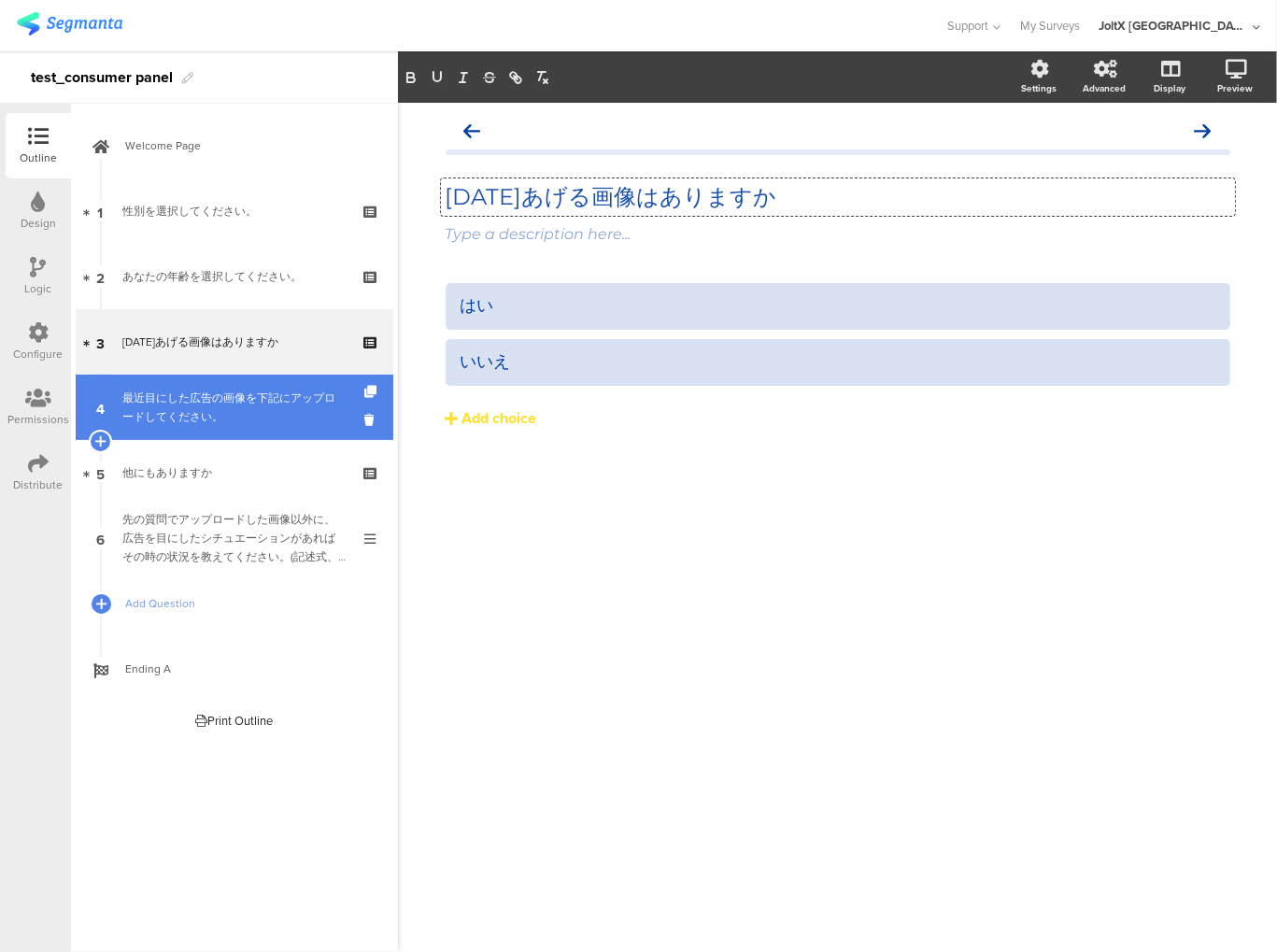
click at [198, 399] on div "最近目にした広告の画像を下記にアップロードしてください。" at bounding box center [234, 407] width 223 height 37
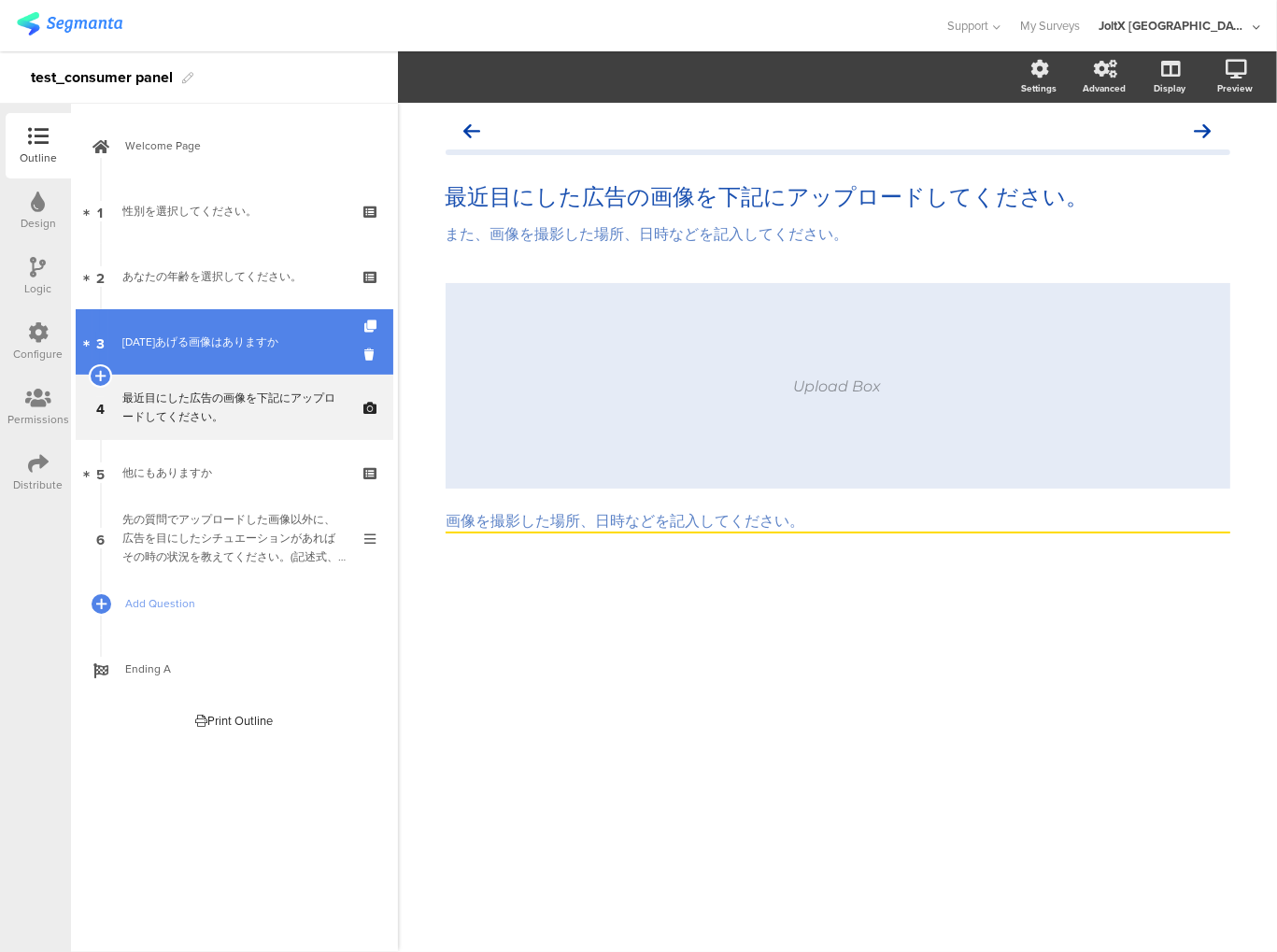
click at [195, 341] on div "[DATE]あげる画像はありますか" at bounding box center [234, 341] width 223 height 19
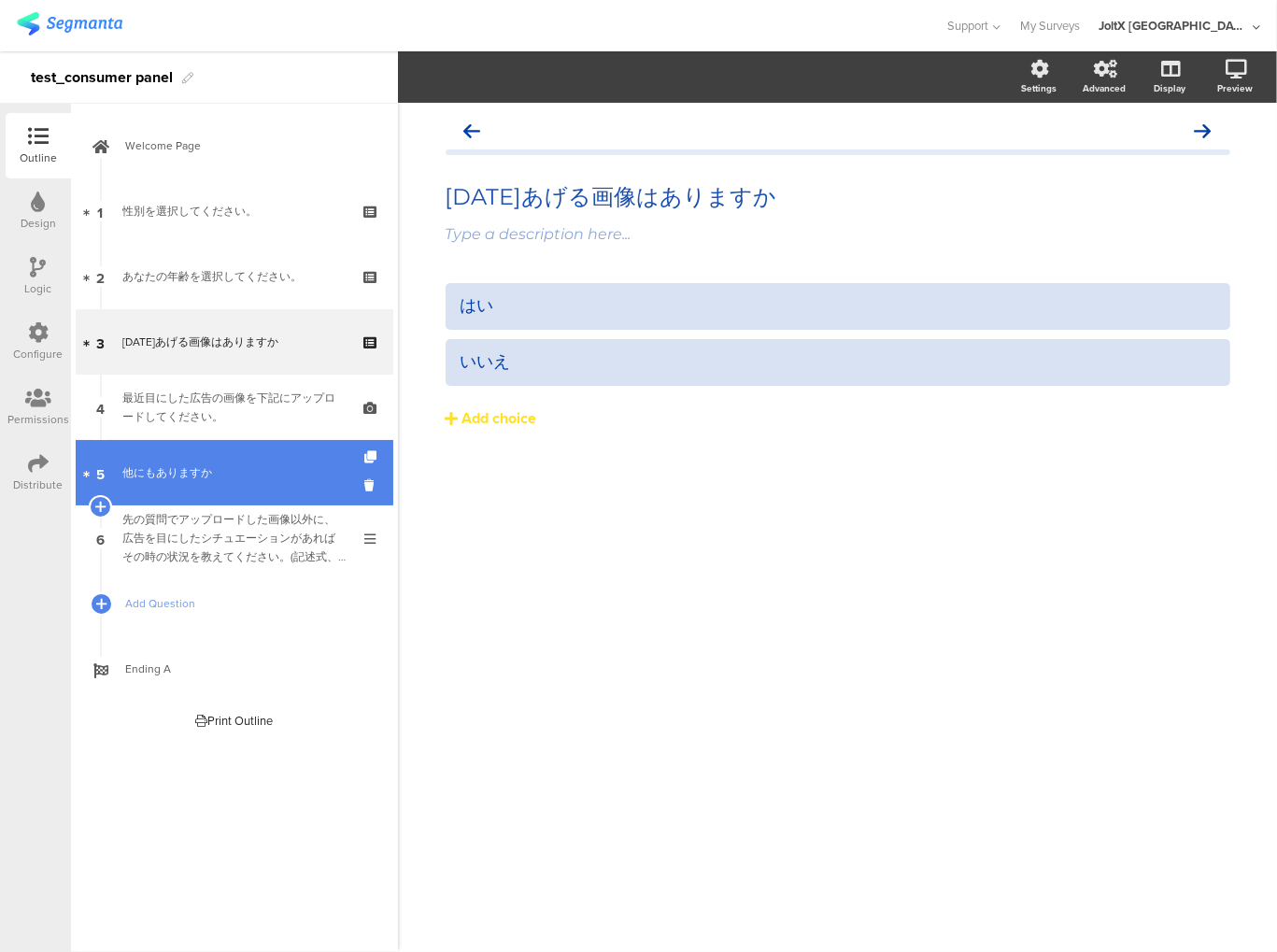
click at [190, 474] on div "他にもありますか" at bounding box center [234, 473] width 223 height 19
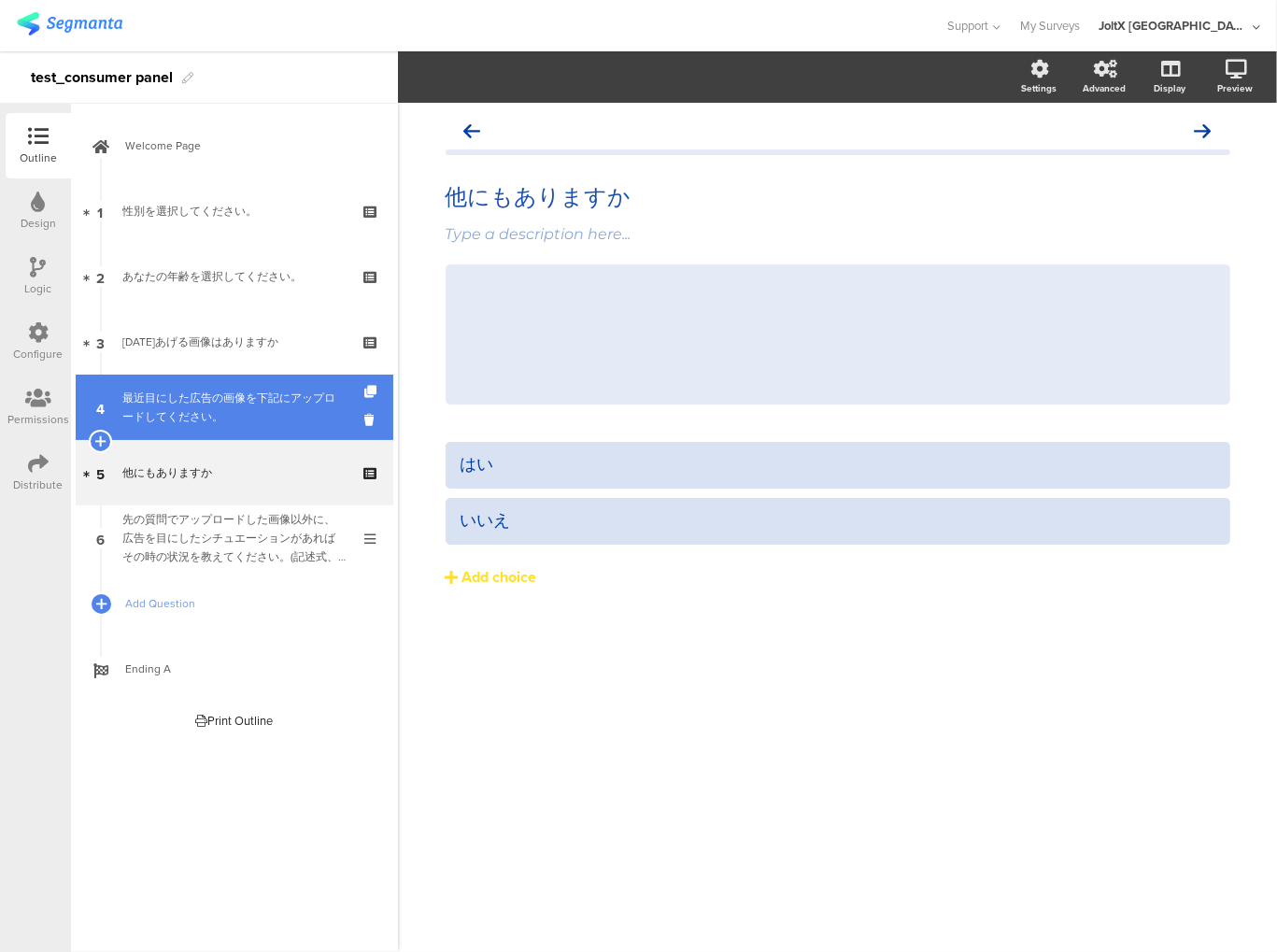
click at [185, 422] on div "最近目にした広告の画像を下記にアップロードしてください。" at bounding box center [234, 407] width 223 height 37
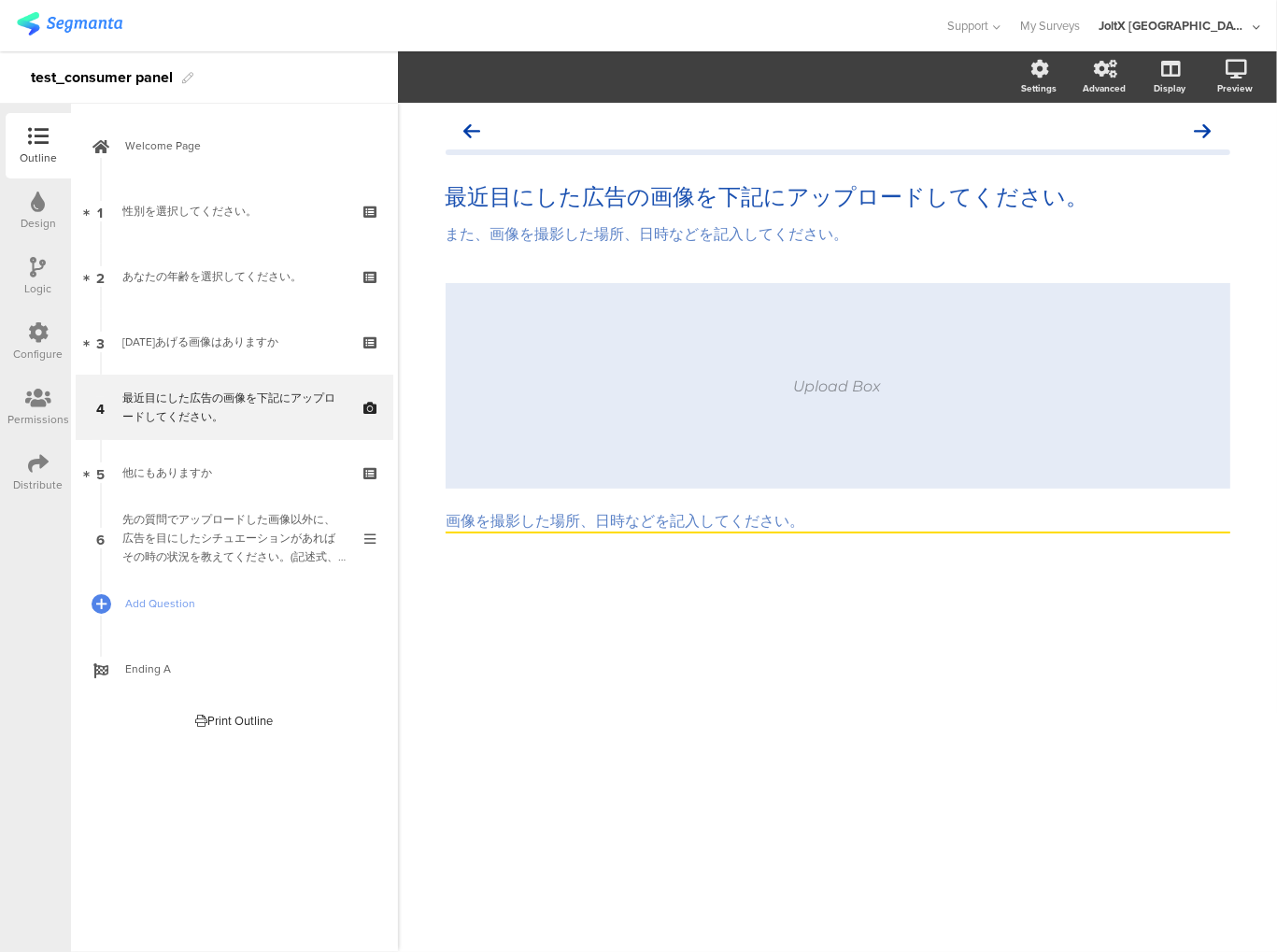
drag, startPoint x: 192, startPoint y: 414, endPoint x: 542, endPoint y: 741, distance: 479.0
click at [542, 741] on div "最近目にした広告の画像を下記にアップロードしてください。 最近目にした広告の画像を下記にアップロードしてください。 また、画像を撮影した場所、日時などを記入し…" at bounding box center [838, 527] width 880 height 849
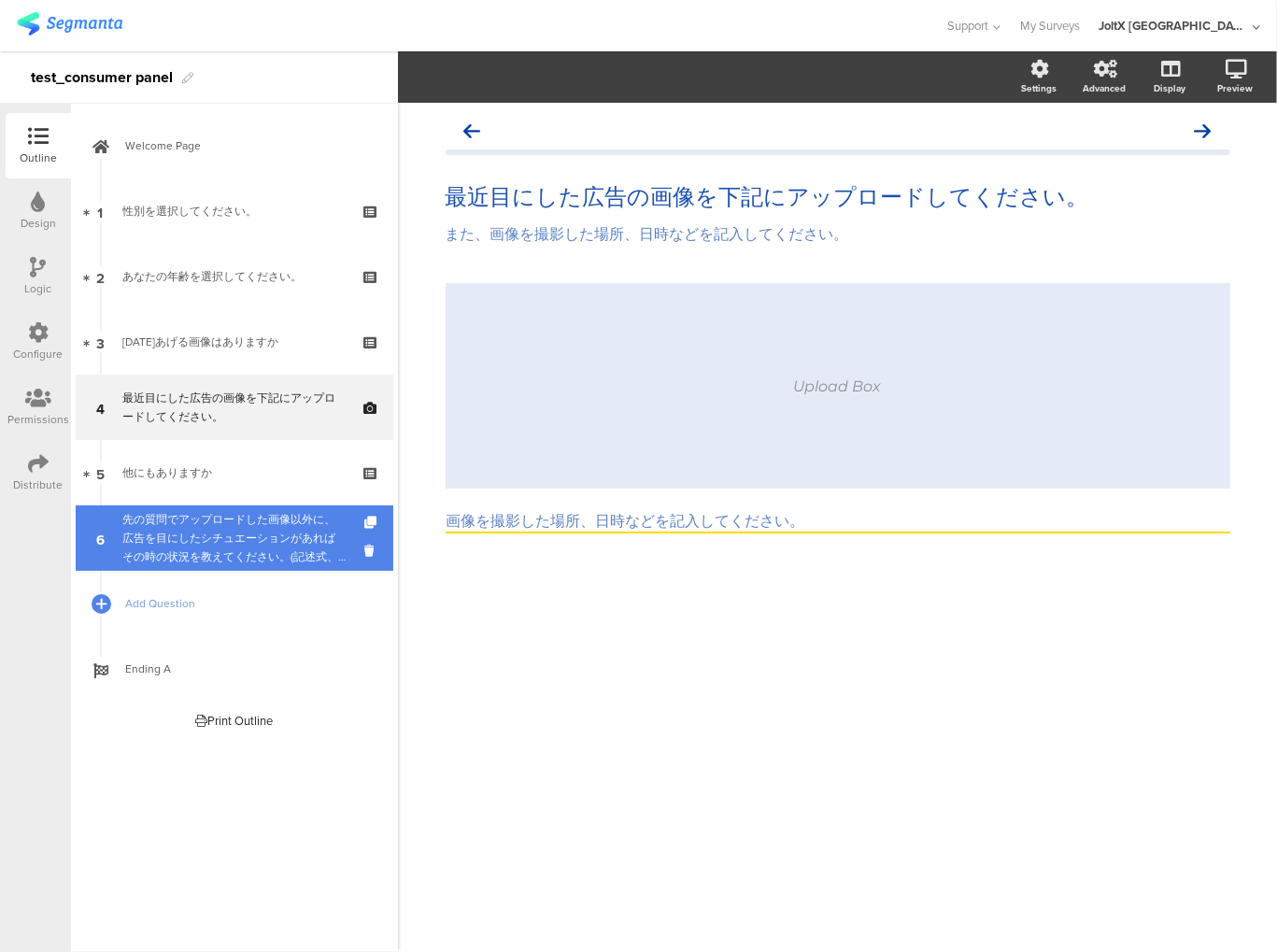
click at [265, 548] on div "先の質問でアップロードした画像以外に、広告を目にしたシチュエーションがあればその時の状況を教えてください。(記述式、最大7つ)" at bounding box center [234, 537] width 223 height 56
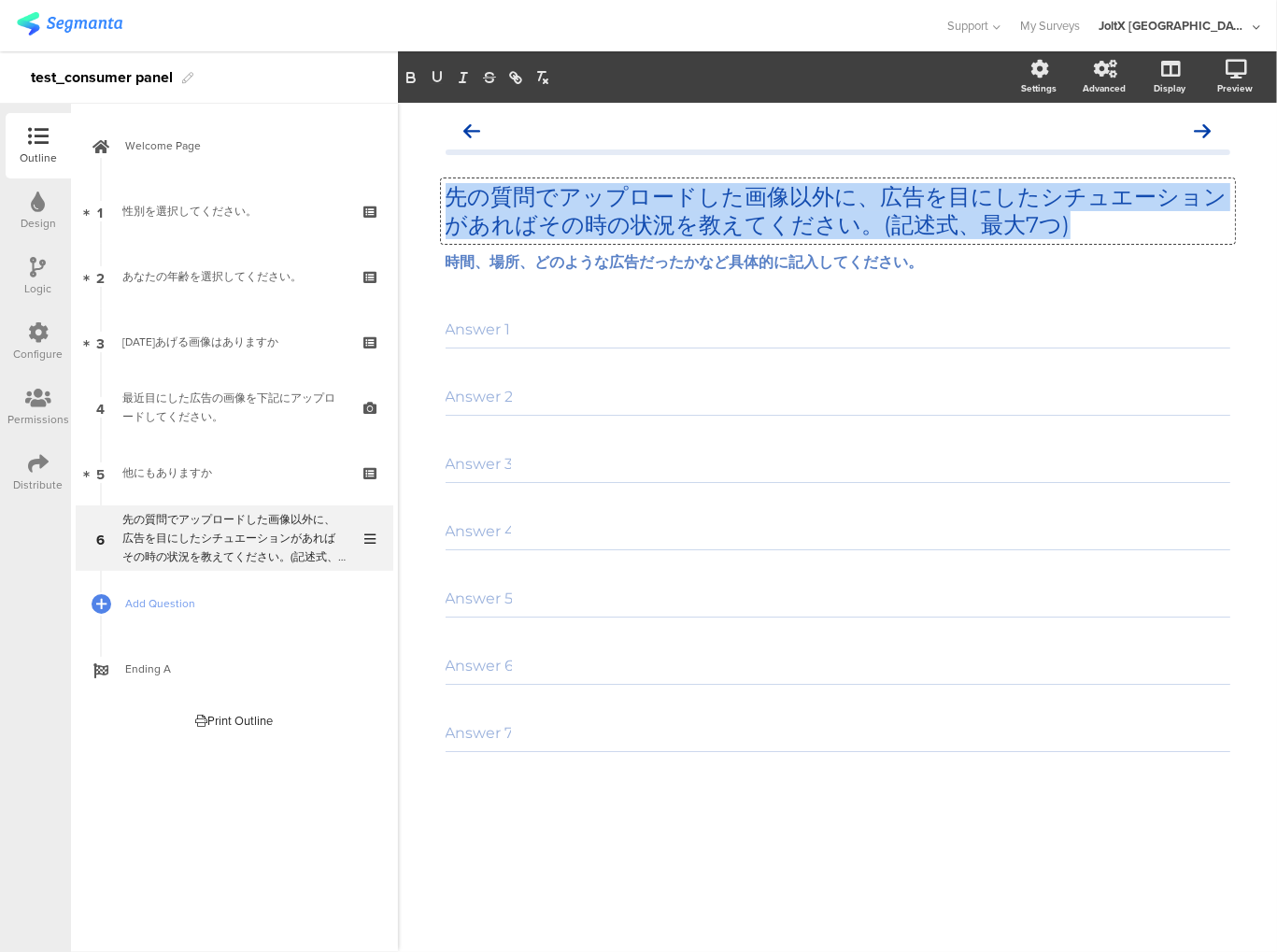
drag, startPoint x: 452, startPoint y: 194, endPoint x: 1058, endPoint y: 222, distance: 606.6
click at [1058, 222] on div "先の質問でアップロードした画像以外に、広告を目にしたシチュエーションがあればその時の状況を教えてください。(記述式、最大7つ) 先の質問でアップロードした画像…" at bounding box center [839, 210] width 795 height 66
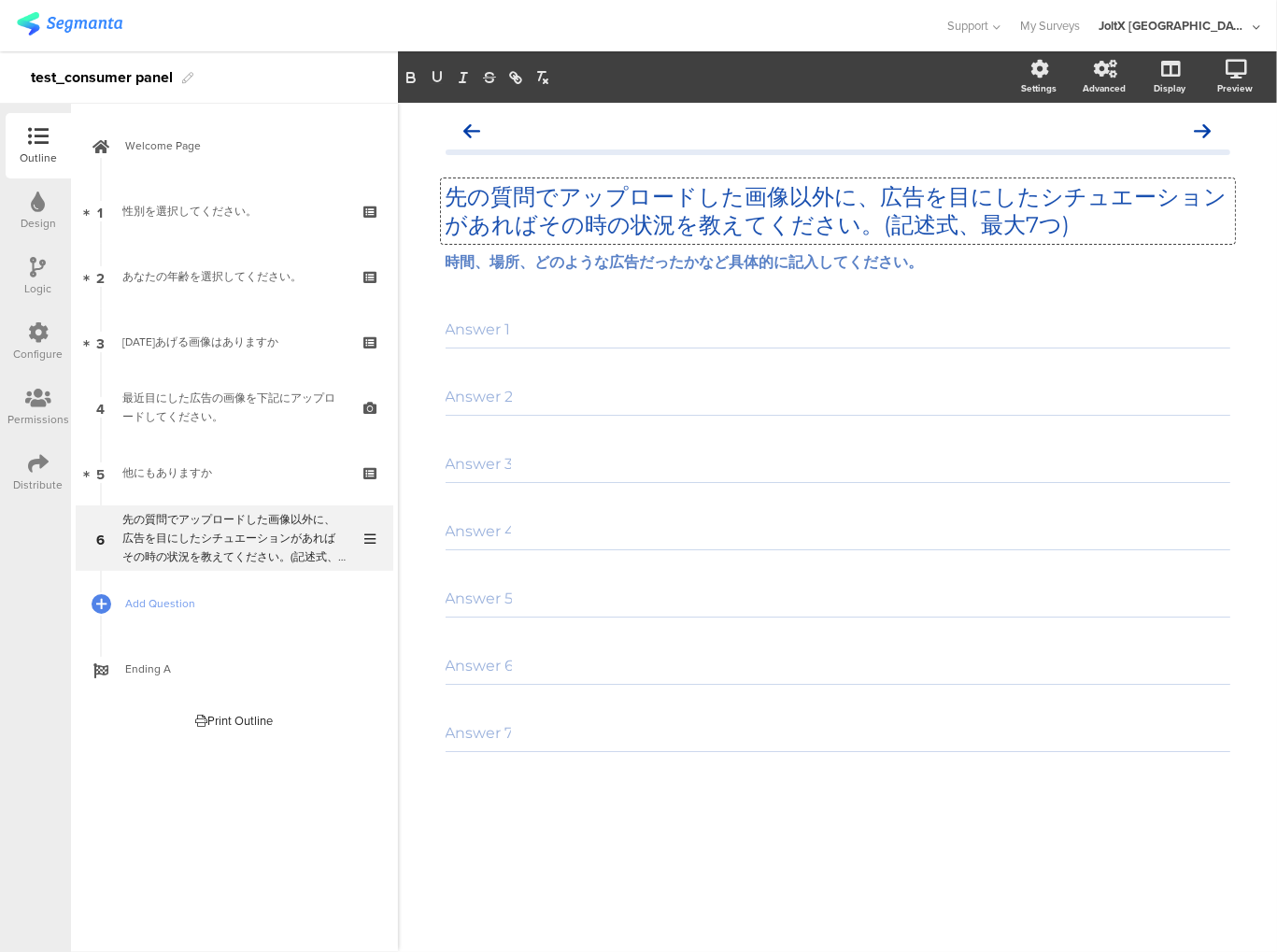
click at [1049, 241] on div "先の質問でアップロードした画像以外に、広告を目にしたシチュエーションがあればその時の状況を教えてください。(記述式、最大7つ) 先の質問でアップロードした画像…" at bounding box center [839, 210] width 795 height 66
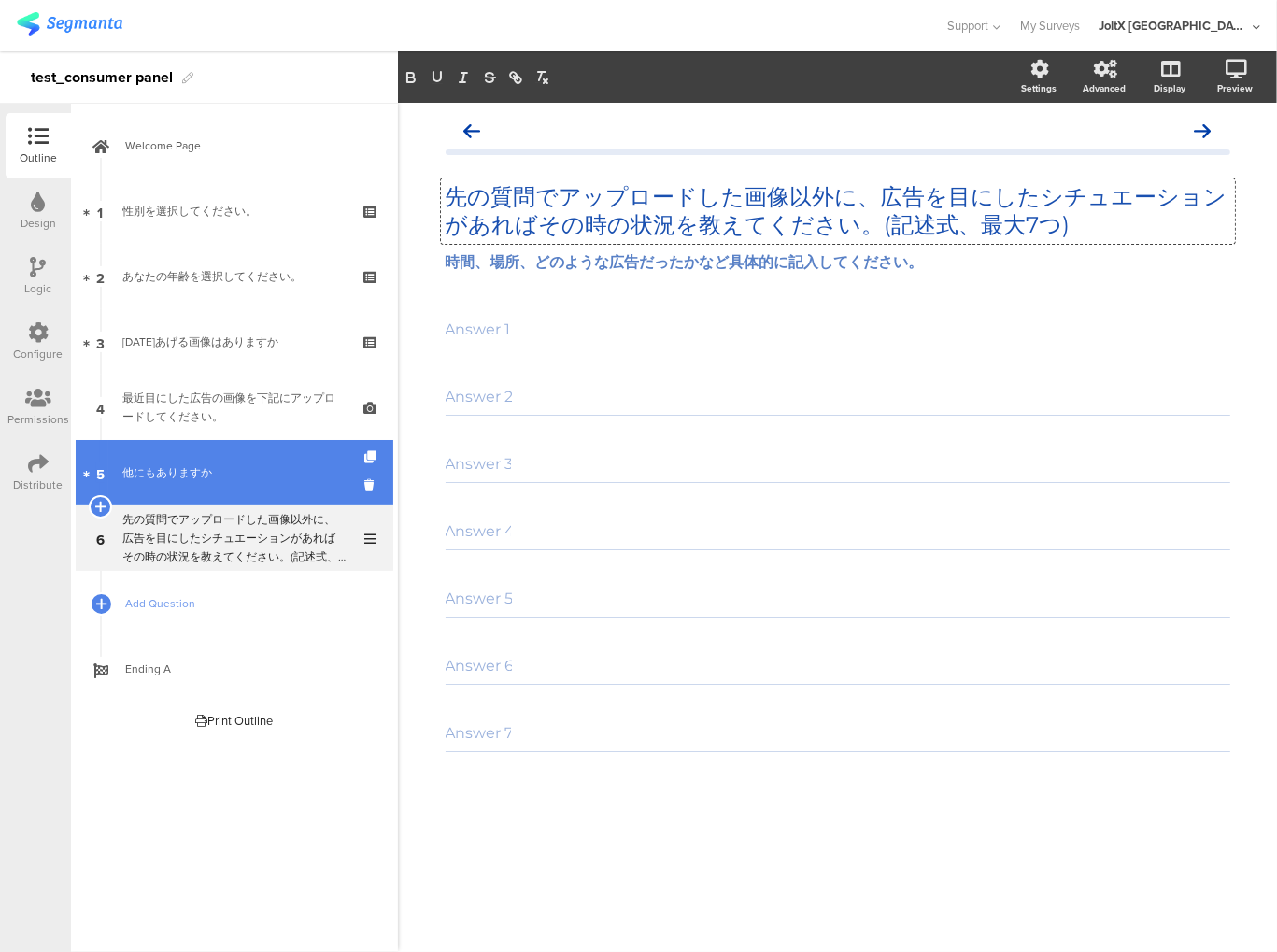
click at [221, 468] on div "他にもありますか" at bounding box center [234, 473] width 223 height 19
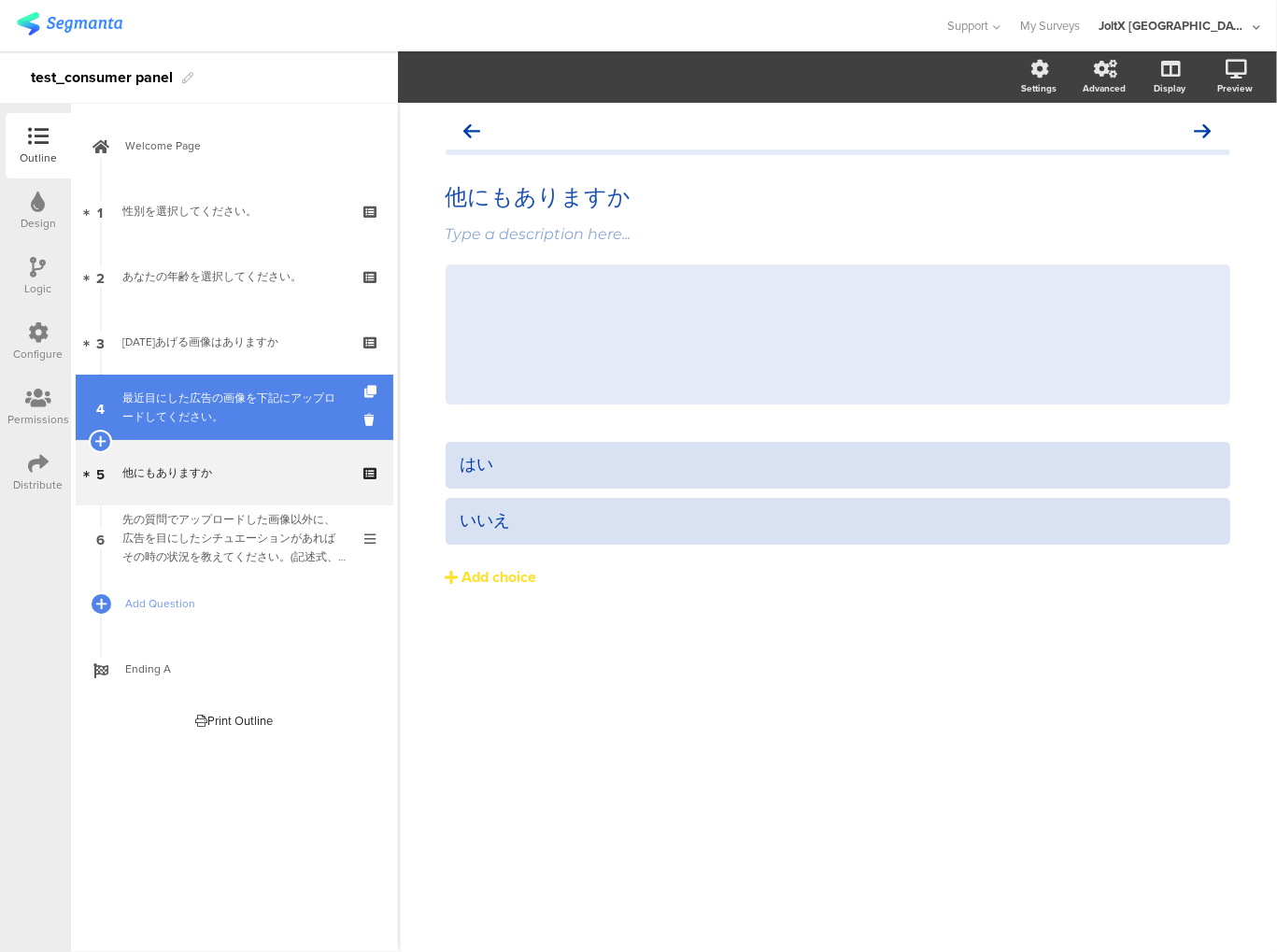
click at [202, 413] on div "最近目にした広告の画像を下記にアップロードしてください。" at bounding box center [234, 407] width 223 height 37
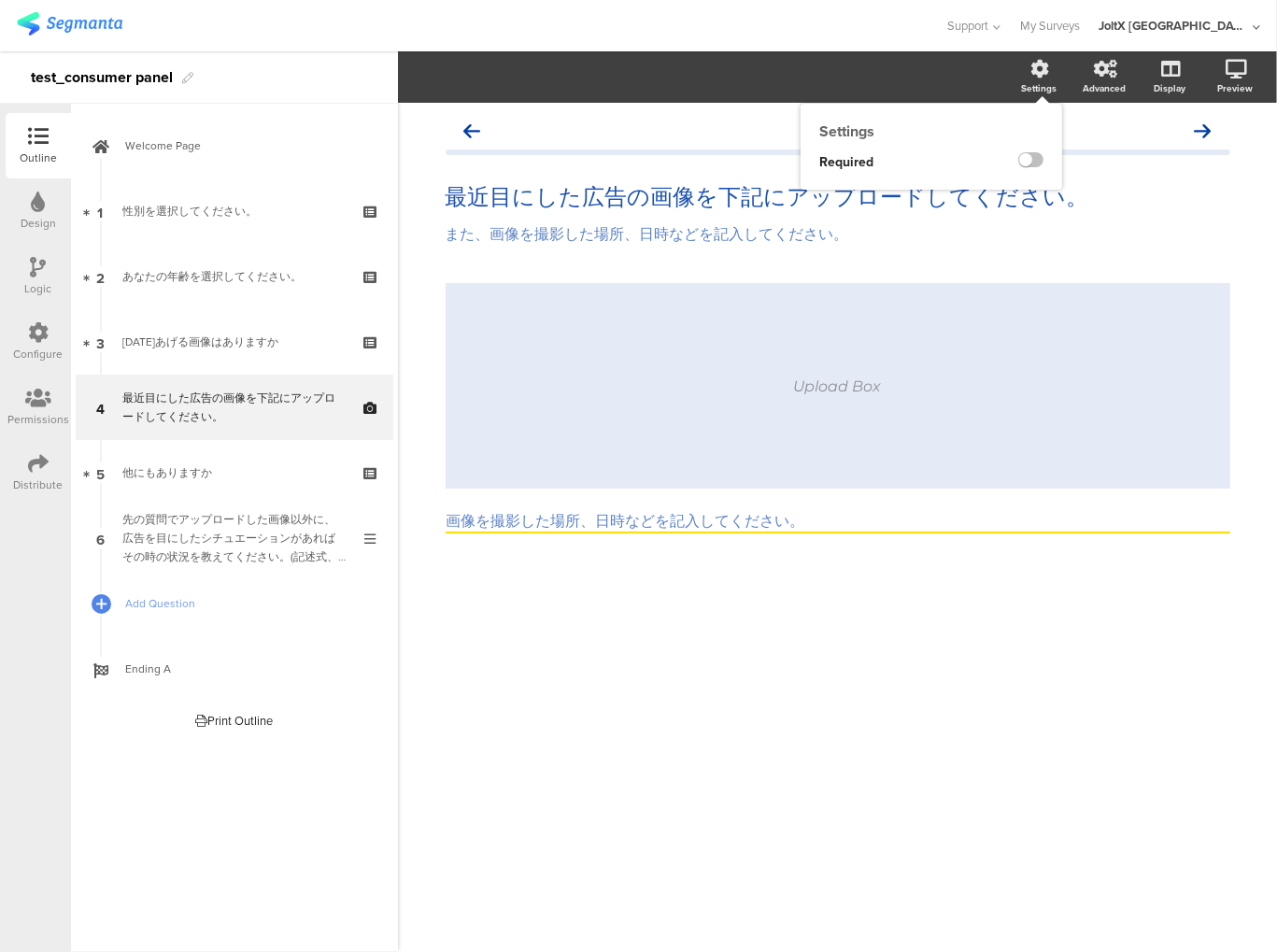
click at [1055, 73] on div "Settings" at bounding box center [1048, 77] width 66 height 47
click at [1035, 163] on label at bounding box center [1031, 159] width 25 height 15
click at [0, 0] on input "checkbox" at bounding box center [0, 0] width 0 height 0
click at [882, 263] on div "最近目にした広告の画像を下記にアップロードしてください。 最近目にした広告の画像を下記にアップロードしてください。 また、画像を撮影した場所、日時などを記入し…" at bounding box center [838, 214] width 785 height 100
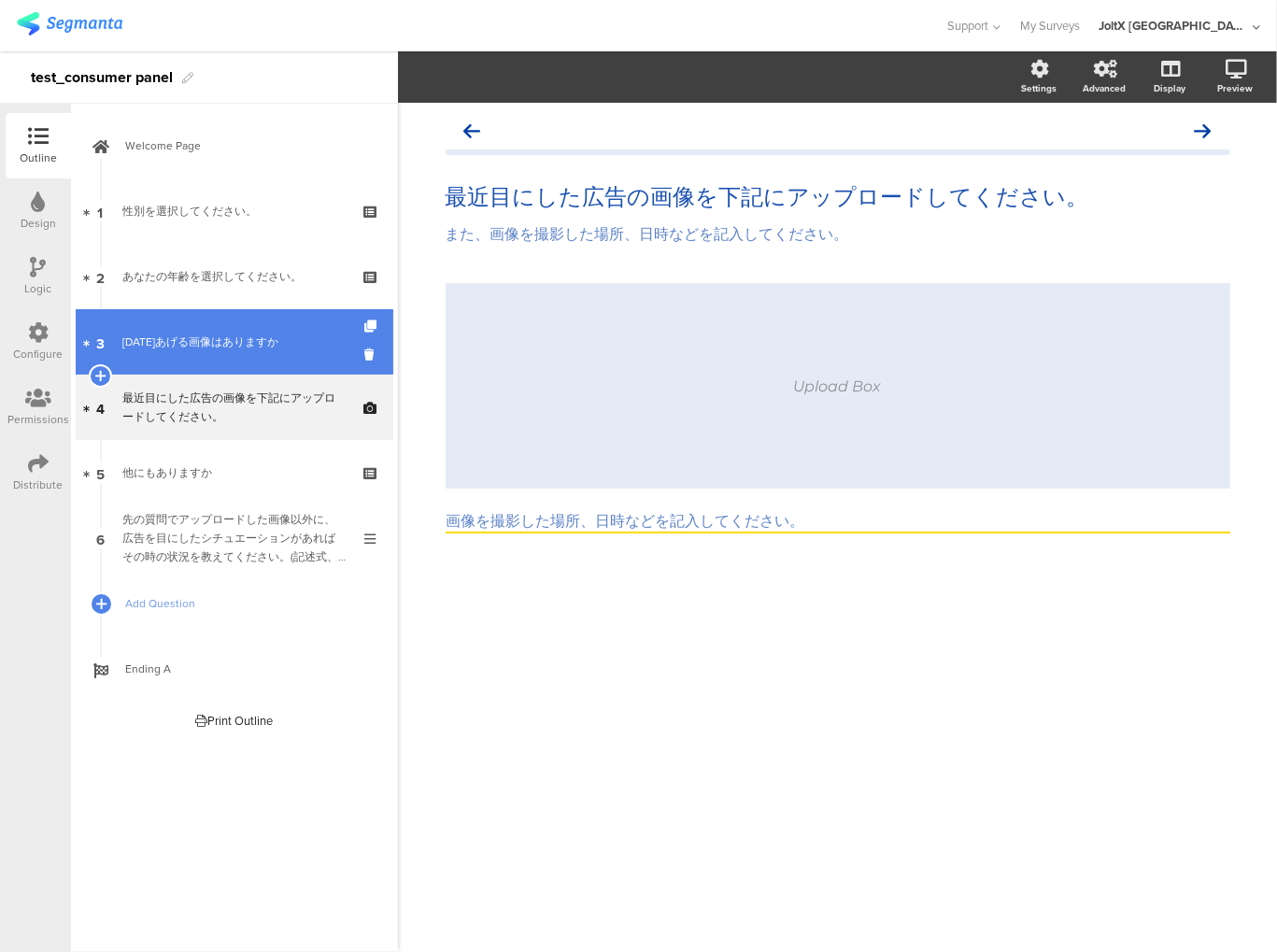
click at [154, 343] on div "[DATE]あげる画像はありますか" at bounding box center [234, 341] width 223 height 19
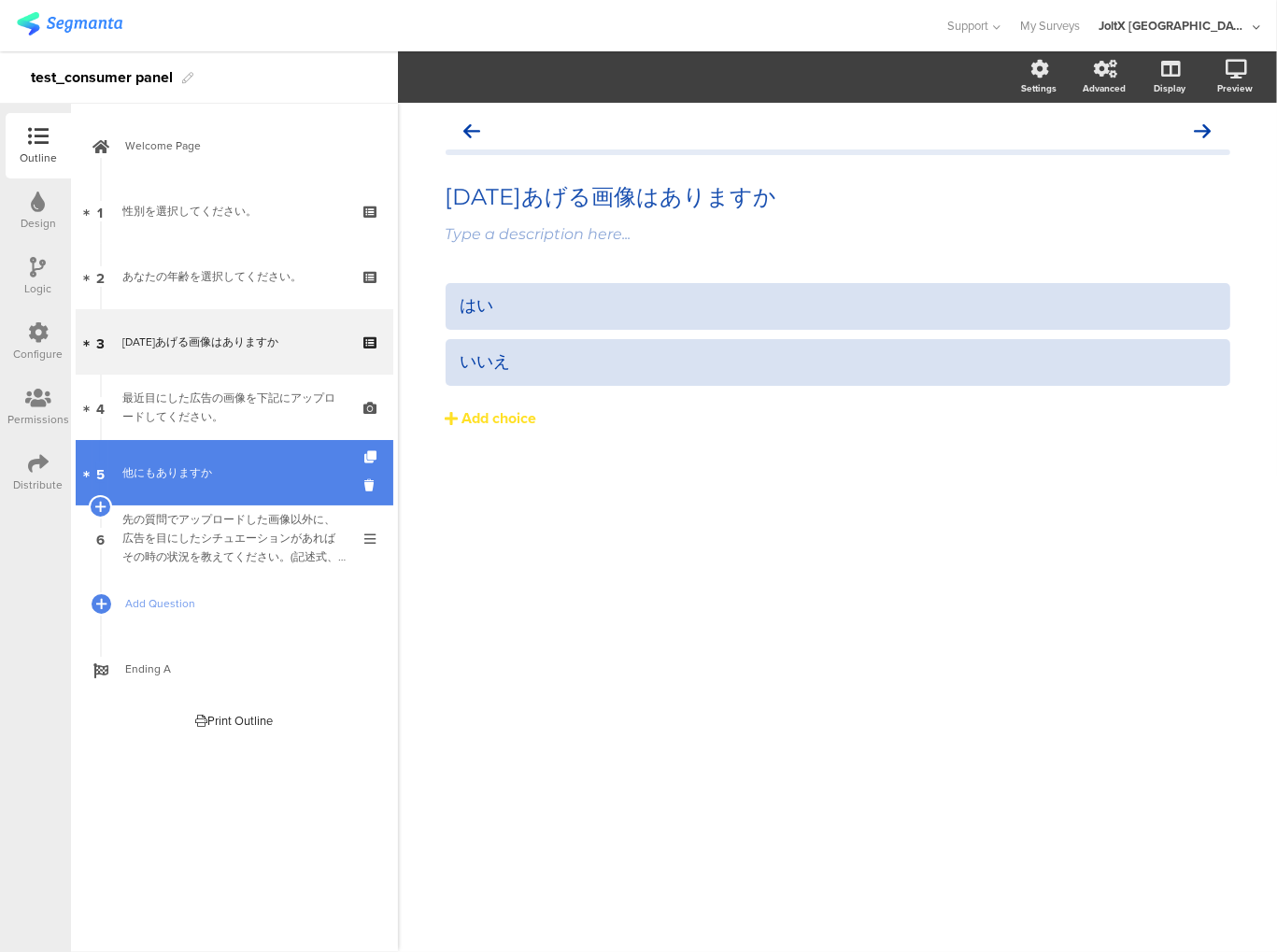
click at [213, 489] on link "5 他にもありますか" at bounding box center [234, 473] width 318 height 66
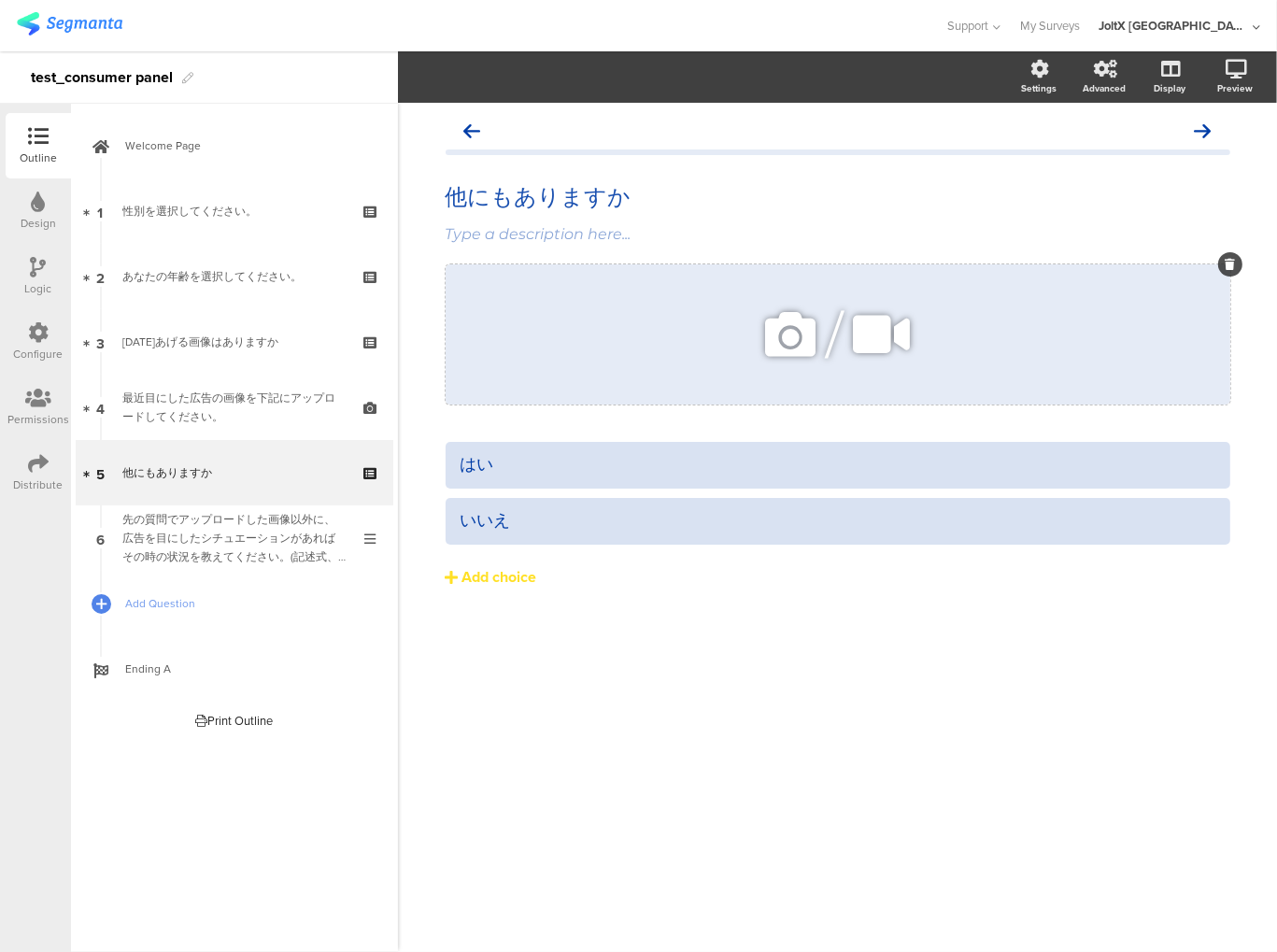
click at [1234, 261] on icon at bounding box center [1230, 263] width 11 height 11
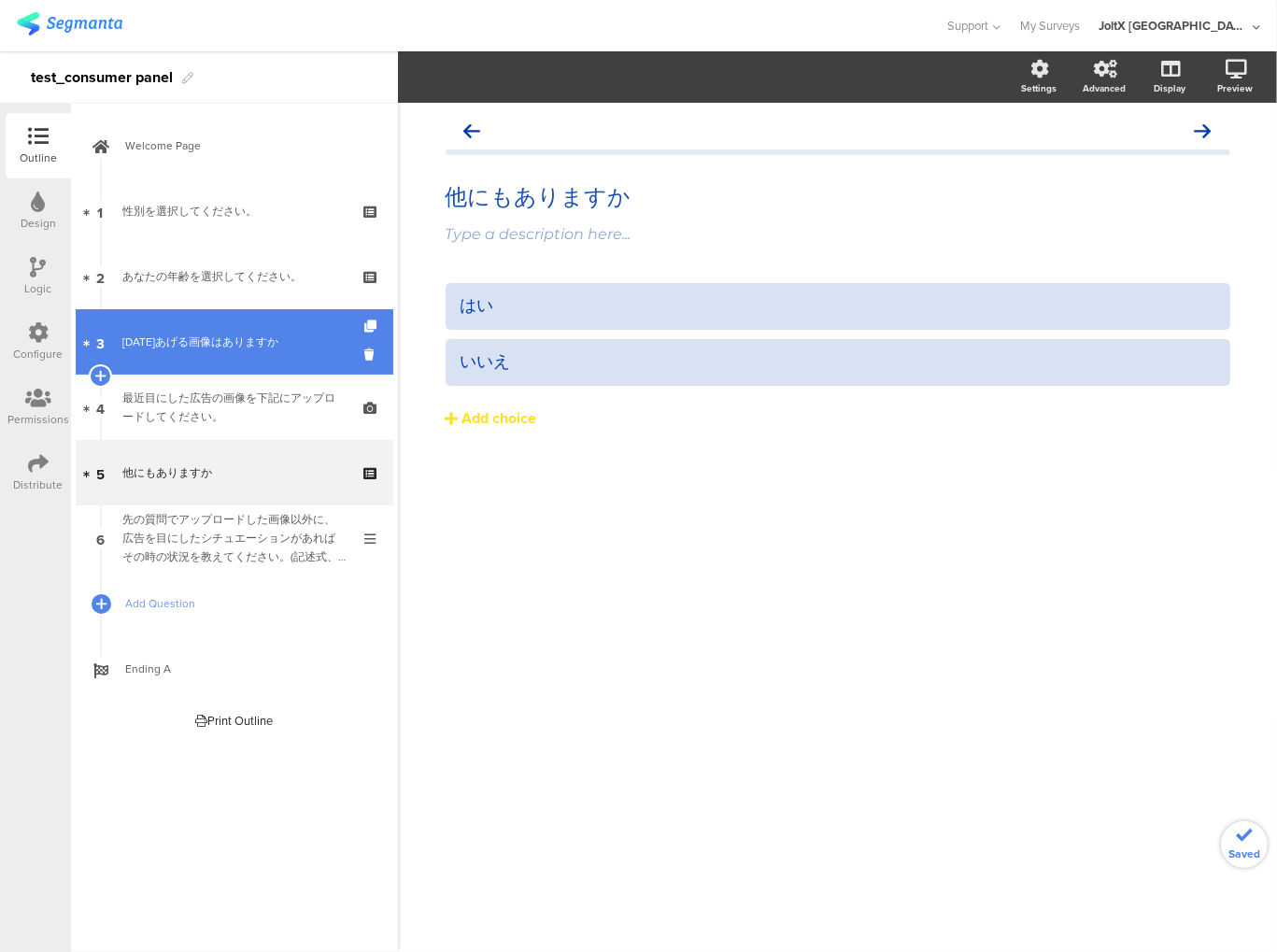
click at [212, 345] on div "[DATE]あげる画像はありますか" at bounding box center [234, 341] width 223 height 19
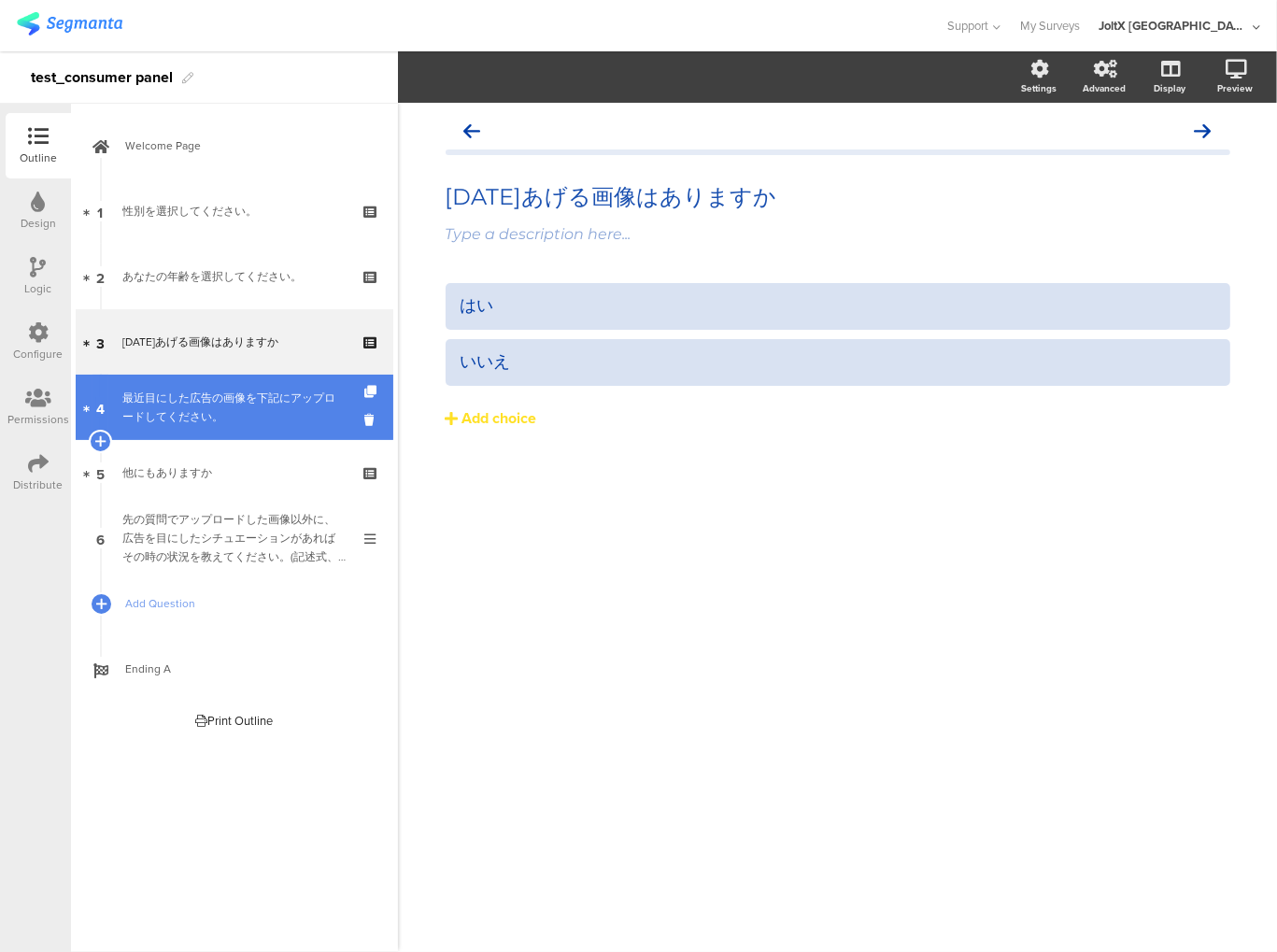
click at [207, 399] on div "最近目にした広告の画像を下記にアップロードしてください。" at bounding box center [234, 407] width 223 height 37
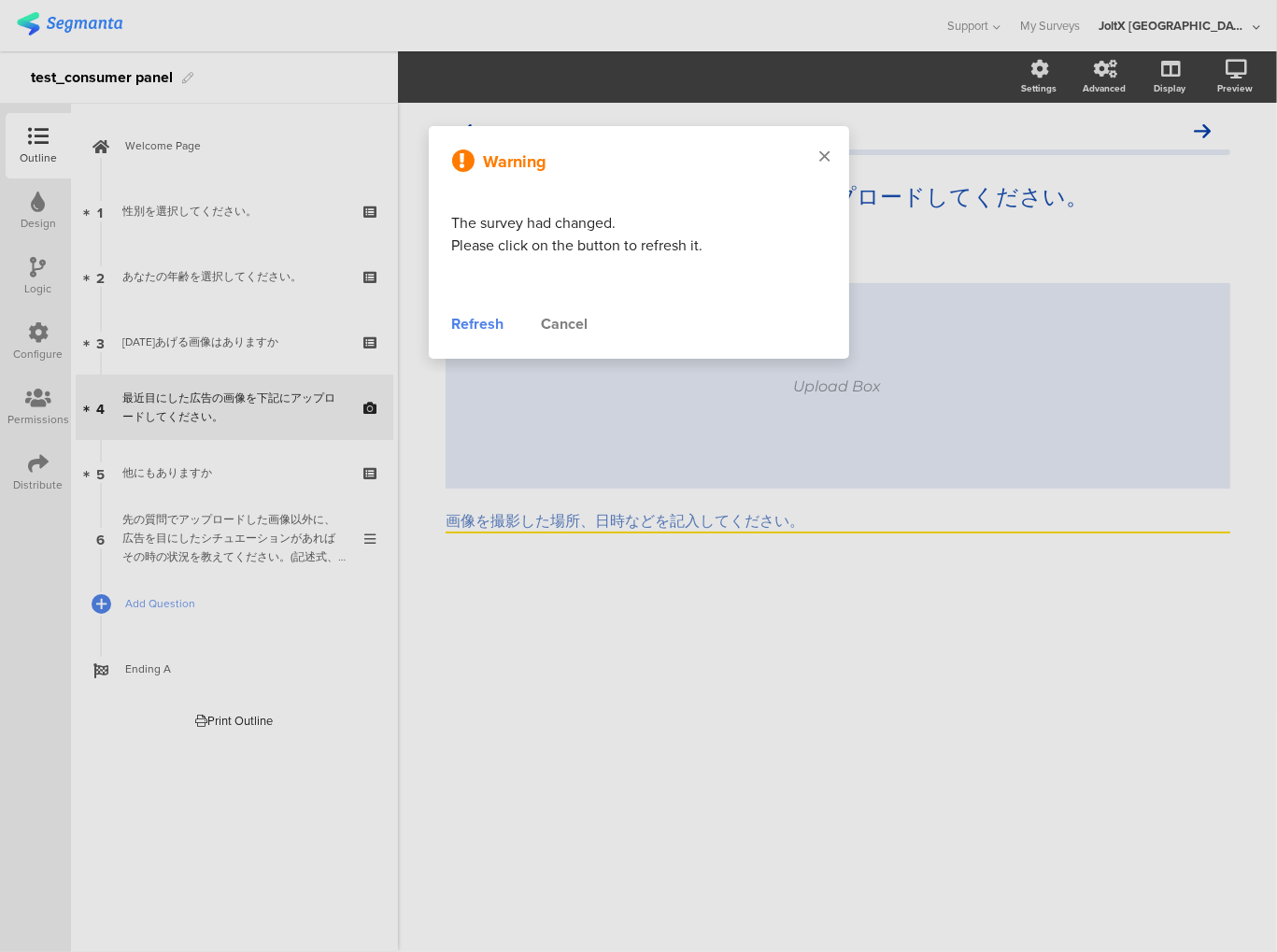
click at [820, 156] on icon at bounding box center [825, 156] width 11 height 17
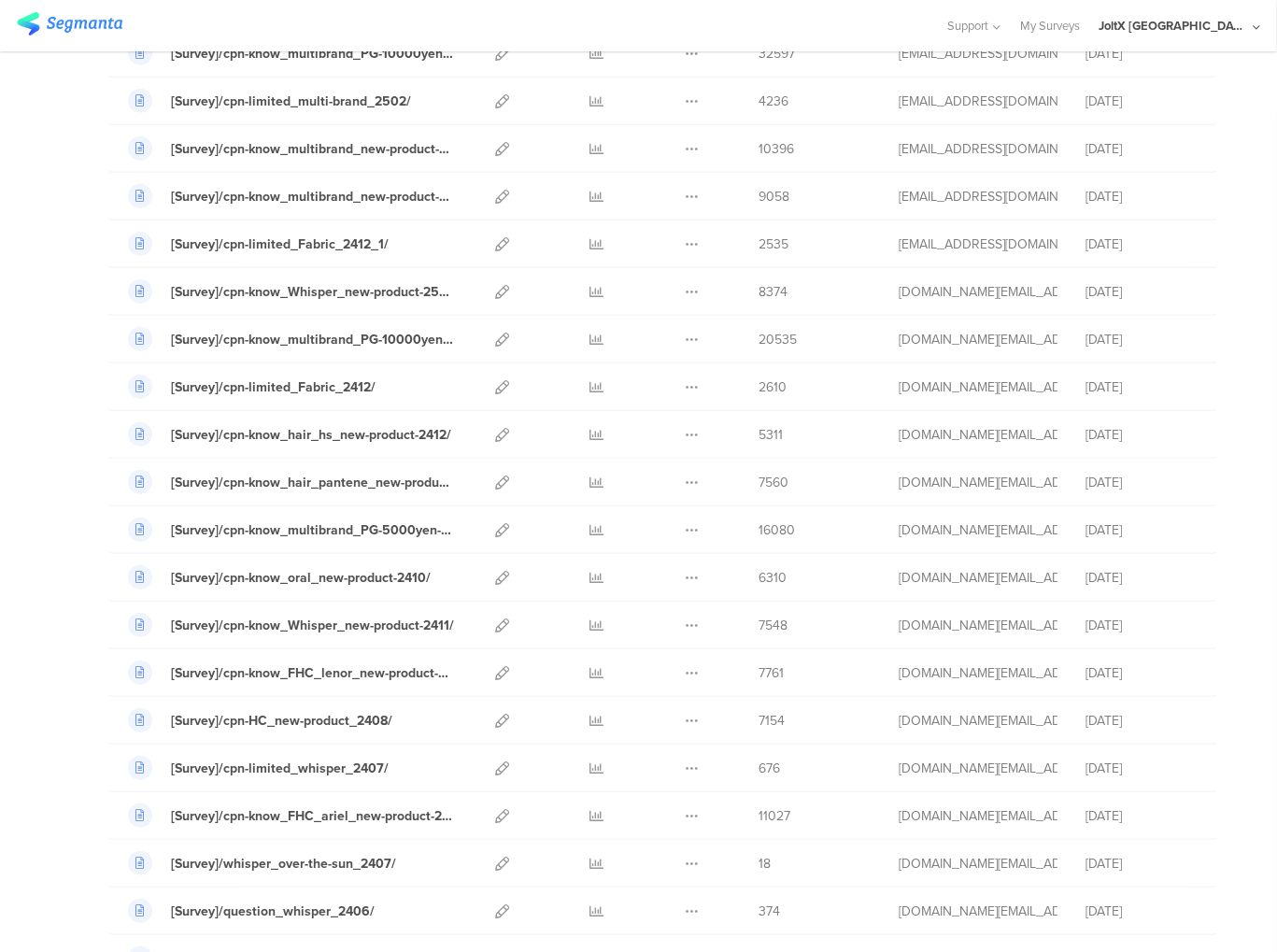
scroll to position [840, 0]
drag, startPoint x: 799, startPoint y: 525, endPoint x: 745, endPoint y: 526, distance: 54.0
click at [758, 526] on div "16080" at bounding box center [814, 528] width 113 height 20
drag, startPoint x: 745, startPoint y: 526, endPoint x: 808, endPoint y: 526, distance: 63.0
click at [808, 526] on div "16080" at bounding box center [814, 528] width 113 height 20
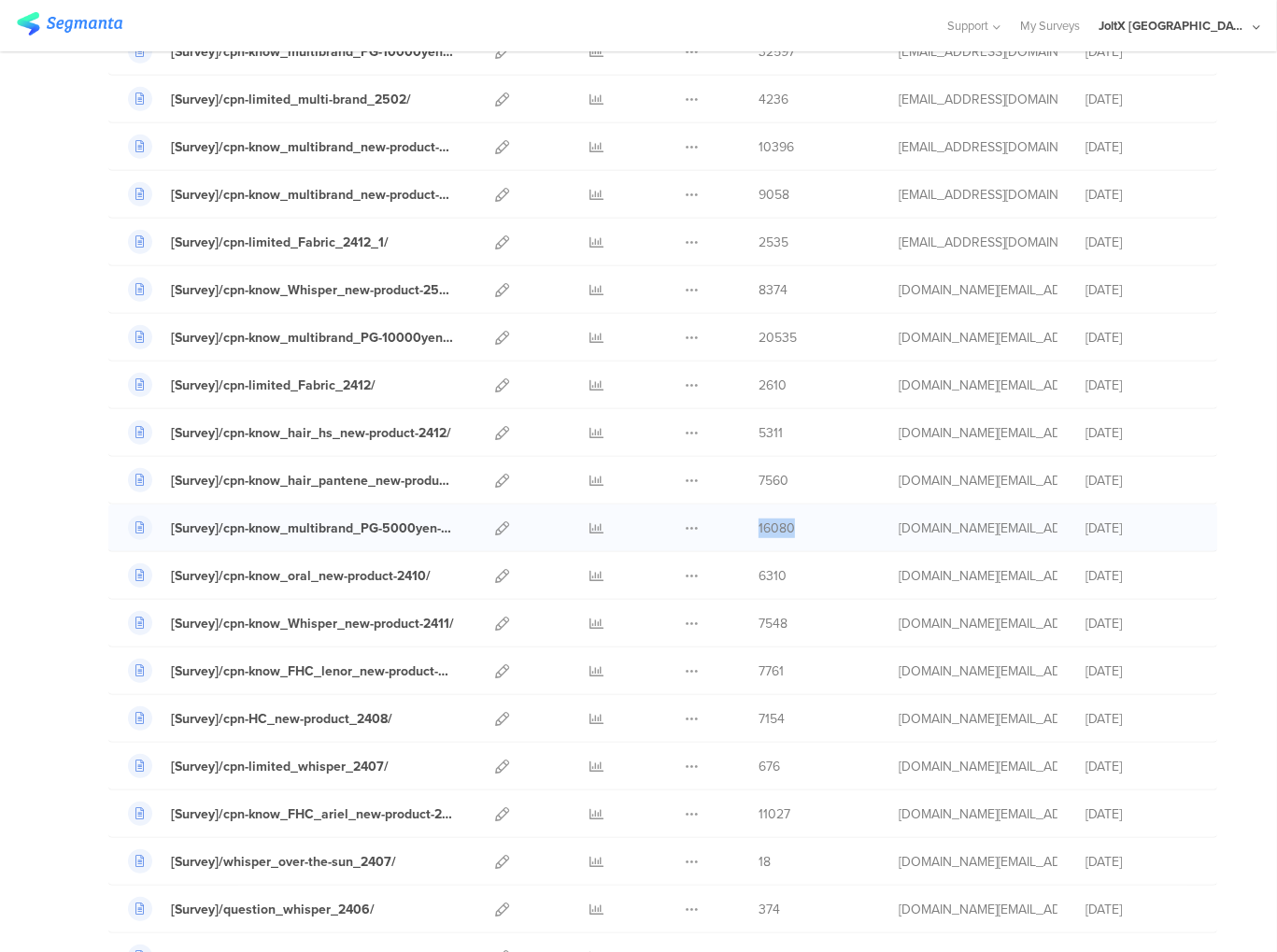
click at [807, 528] on div "16080" at bounding box center [814, 528] width 113 height 20
click at [1205, 535] on div "My Surveys | 75 Surveys New survey Start from scratch Choose from templates Nam…" at bounding box center [638, 576] width 1277 height 2636
drag, startPoint x: 787, startPoint y: 520, endPoint x: 740, endPoint y: 530, distance: 48.1
click at [740, 530] on div "[Survey]/cpn-know_multibrand_PG-5000yen-2411/ Duplicate 16080" at bounding box center [662, 528] width 1109 height 48
click at [1224, 560] on div "My Surveys | 75 Surveys New survey Start from scratch Choose from templates Nam…" at bounding box center [638, 576] width 1277 height 2636
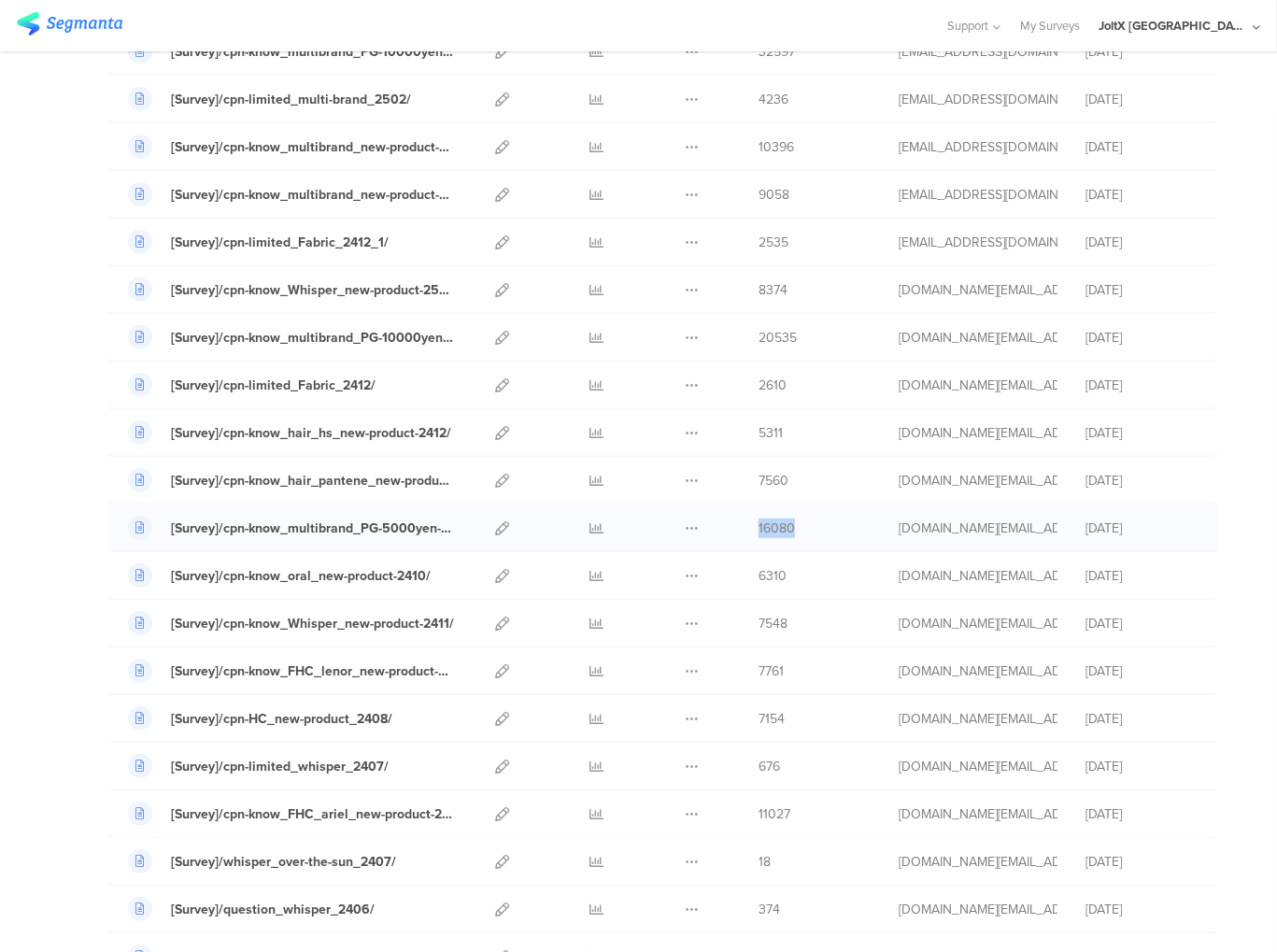
drag, startPoint x: 807, startPoint y: 527, endPoint x: 744, endPoint y: 529, distance: 63.0
click at [744, 529] on div "[Survey]/cpn-know_multibrand_PG-5000yen-2411/ Duplicate 16080" at bounding box center [662, 528] width 1109 height 48
click at [51, 537] on div "My Surveys | 75 Surveys New survey Start from scratch Choose from templates Nam…" at bounding box center [638, 576] width 1277 height 2636
drag, startPoint x: 810, startPoint y: 518, endPoint x: 743, endPoint y: 528, distance: 67.7
click at [743, 528] on div "[Survey]/cpn-know_multibrand_PG-5000yen-2411/ Duplicate 16080" at bounding box center [662, 528] width 1109 height 48
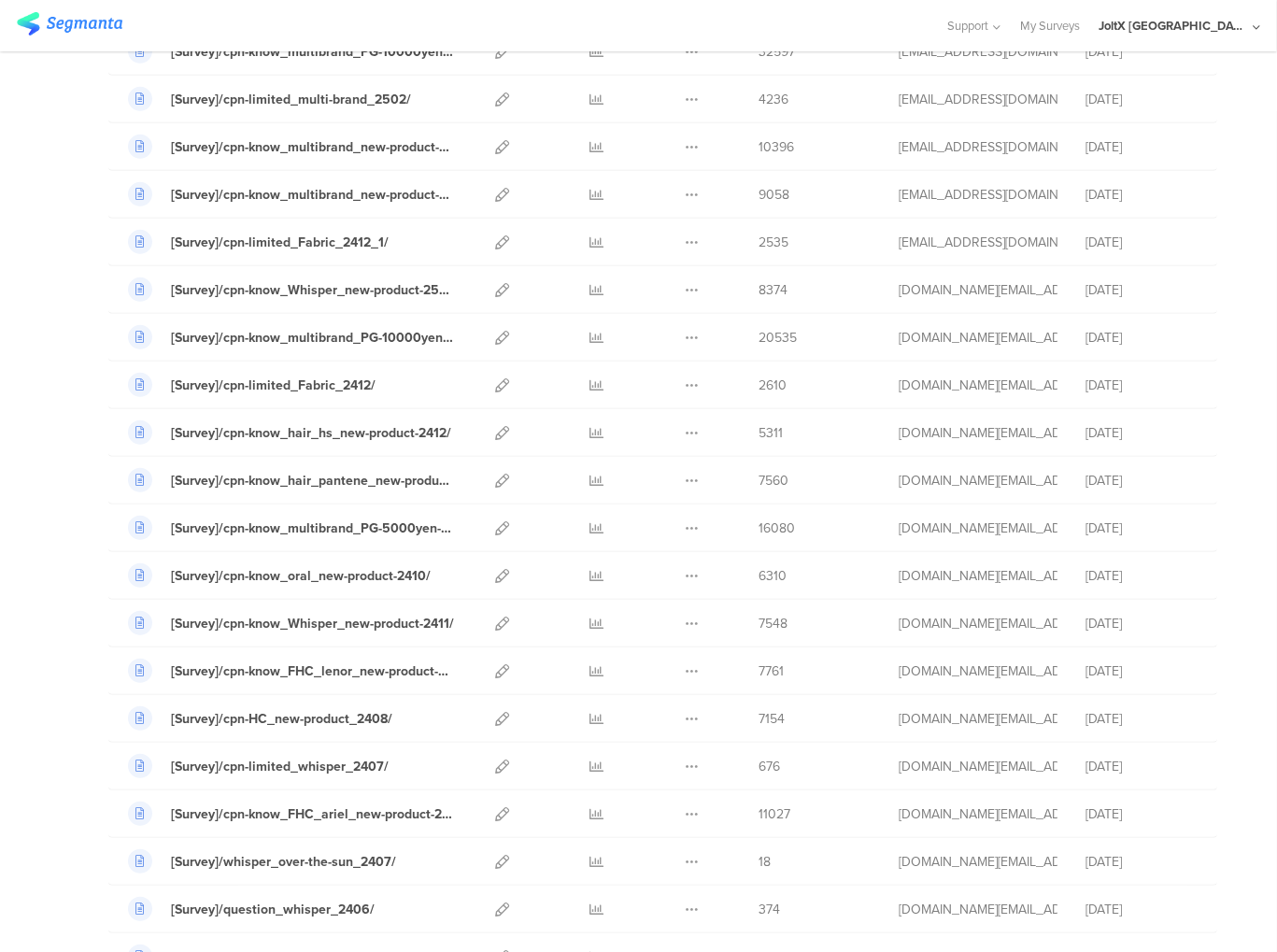
click at [37, 529] on div "My Surveys | 75 Surveys New survey Start from scratch Choose from templates Nam…" at bounding box center [638, 576] width 1277 height 2636
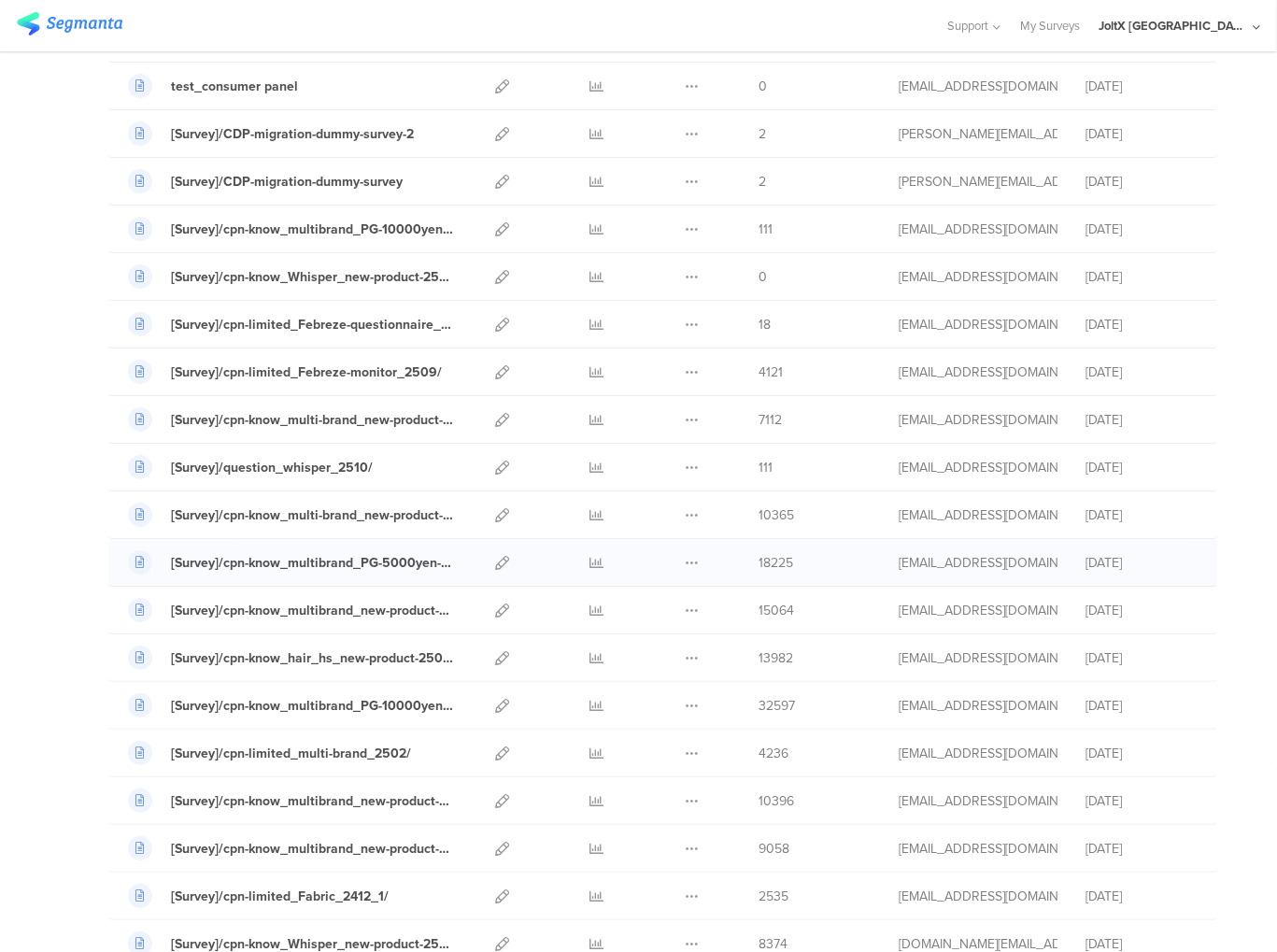
scroll to position [93, 0]
